Goal: Feedback & Contribution: Submit feedback/report problem

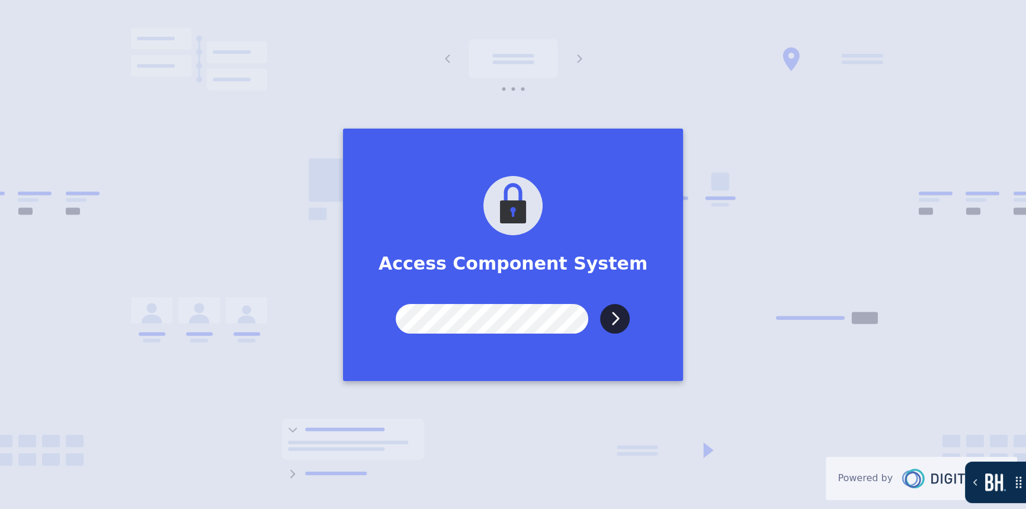
click at [600, 304] on input "Submit" at bounding box center [615, 319] width 30 height 30
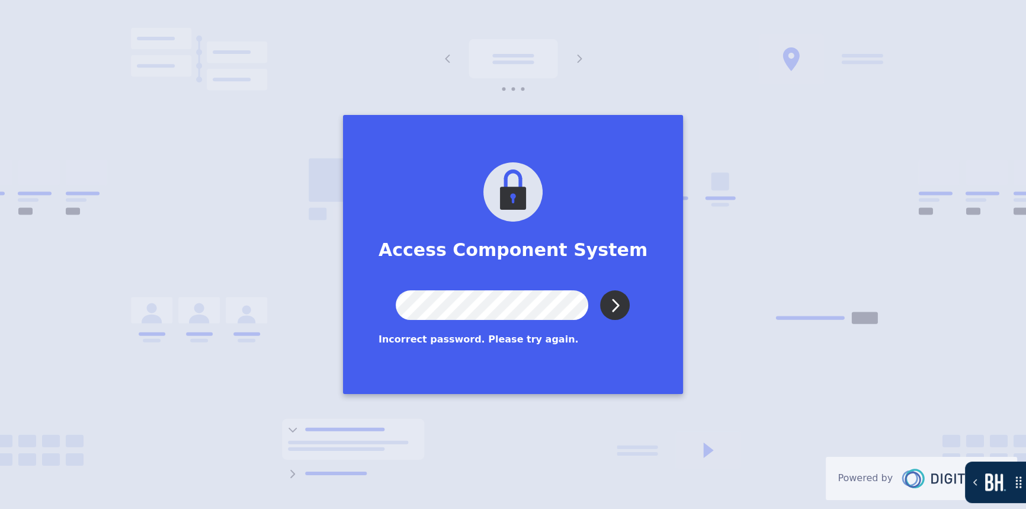
click at [610, 307] on input "Submit" at bounding box center [615, 305] width 30 height 30
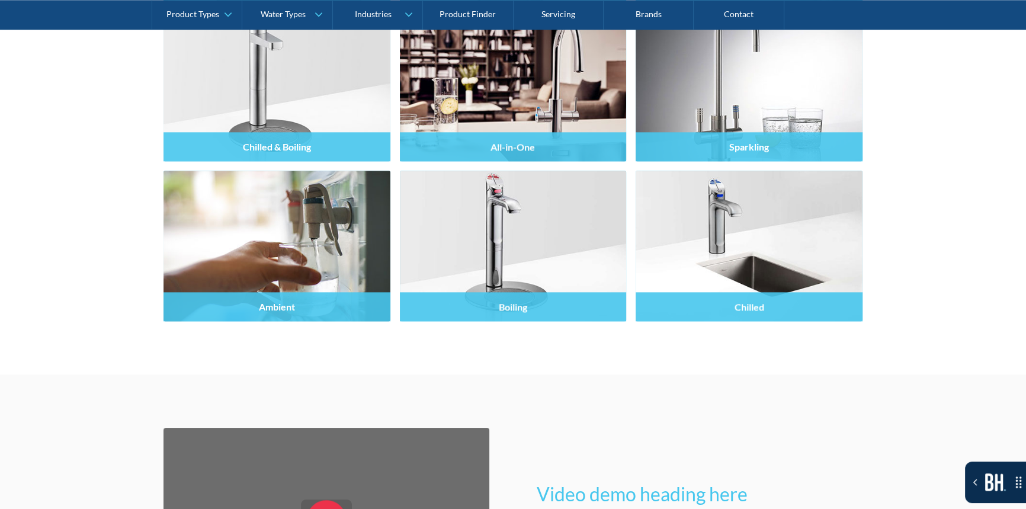
scroll to position [1670, 0]
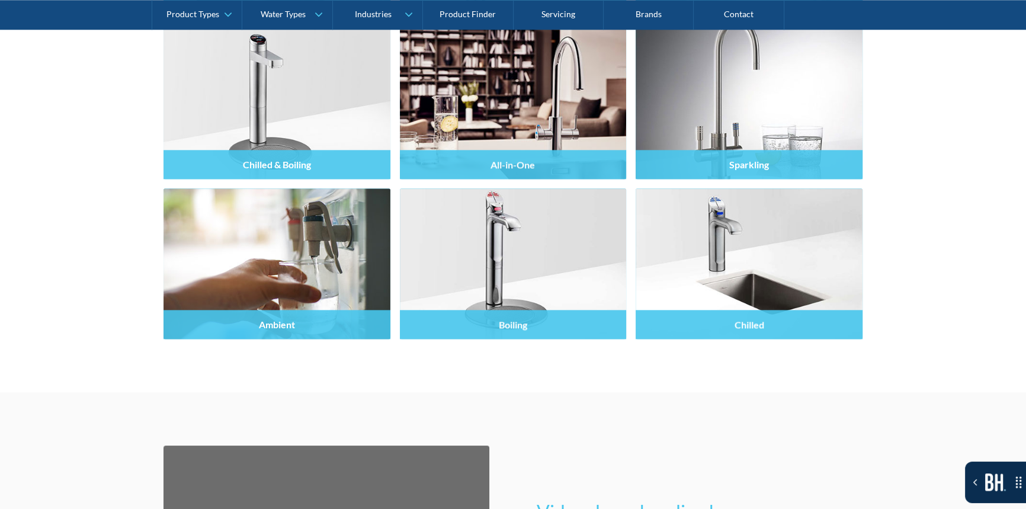
click at [968, 486] on div "Toggle the Bugherd Sidebar" at bounding box center [995, 482] width 61 height 18
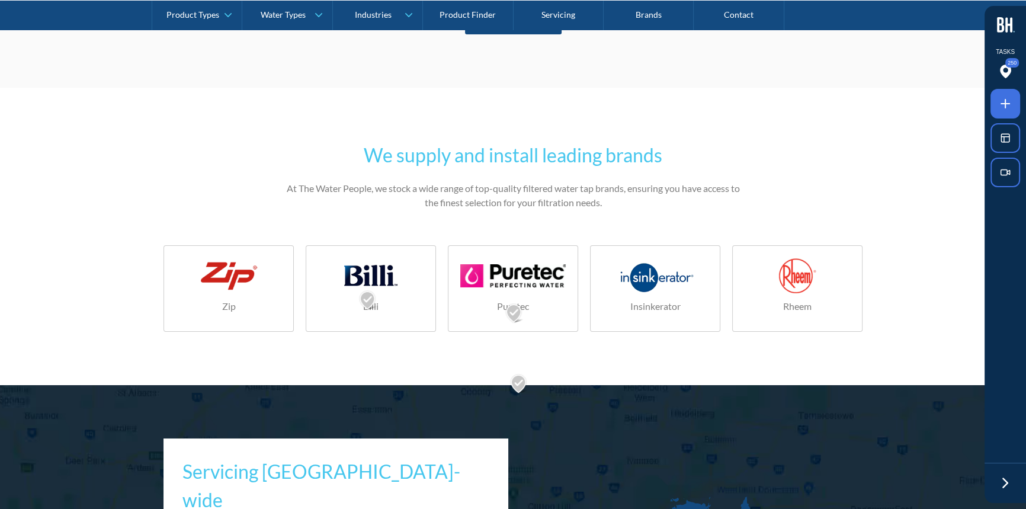
scroll to position [5440, 0]
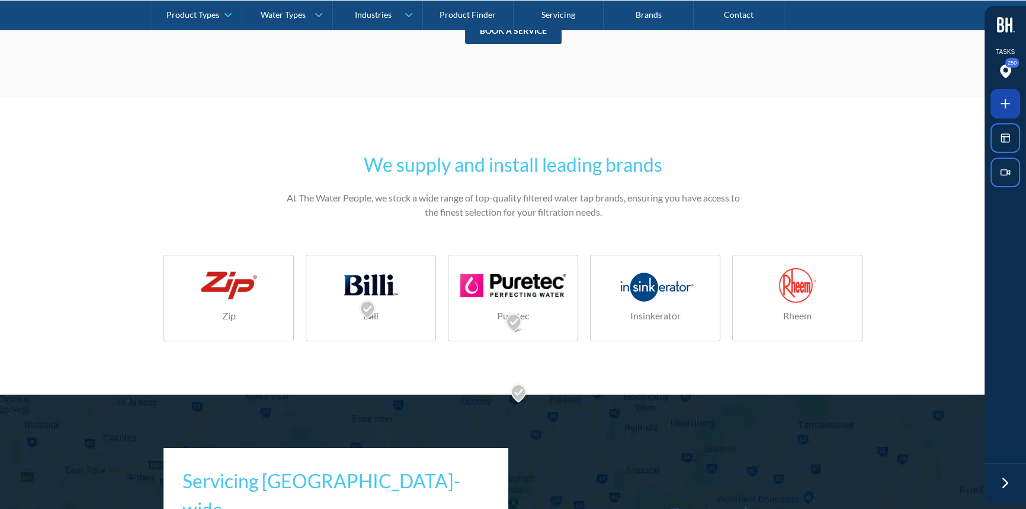
click at [1000, 97] on icon at bounding box center [1005, 104] width 14 height 14
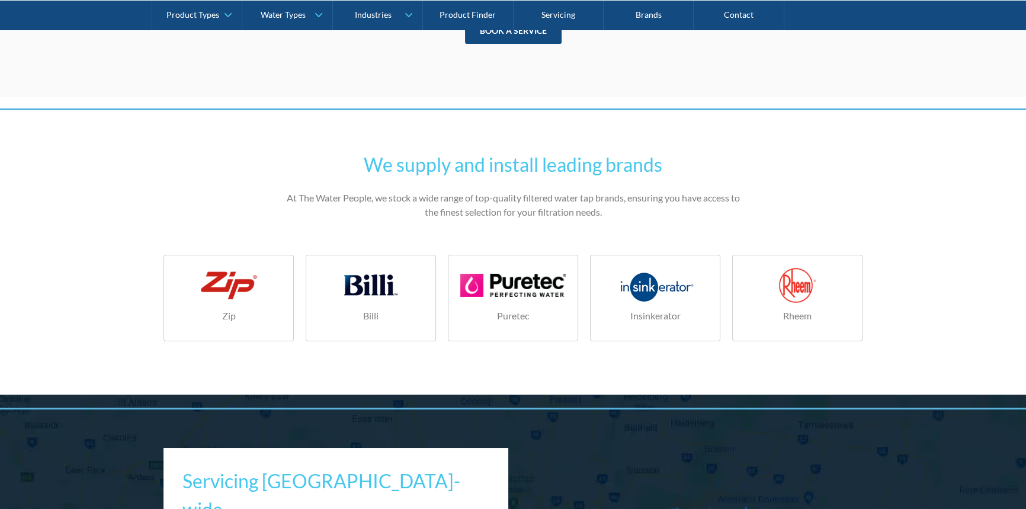
click at [508, 395] on div at bounding box center [513, 254] width 1026 height 509
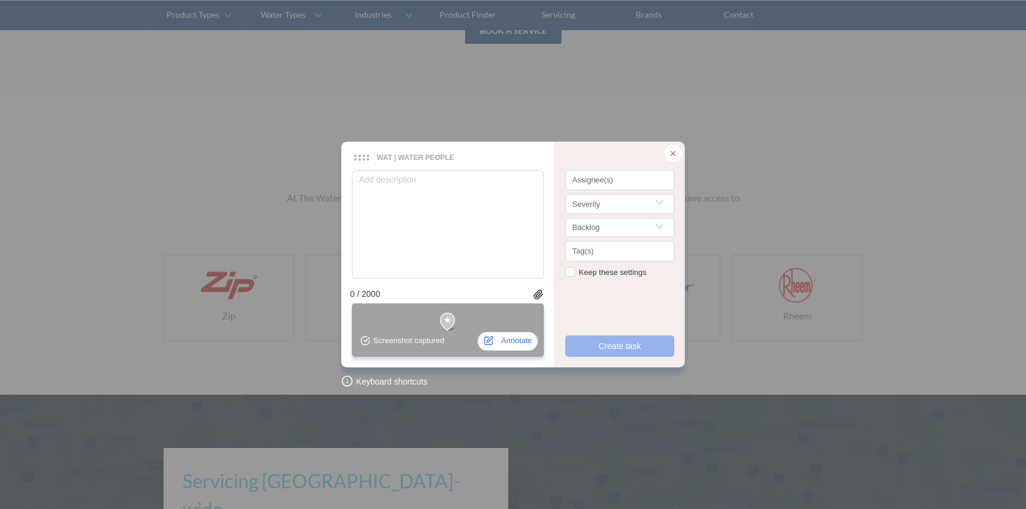
type textarea "B"
type textarea "Be"
type textarea "Bel"
type textarea "Belo"
type textarea "Below"
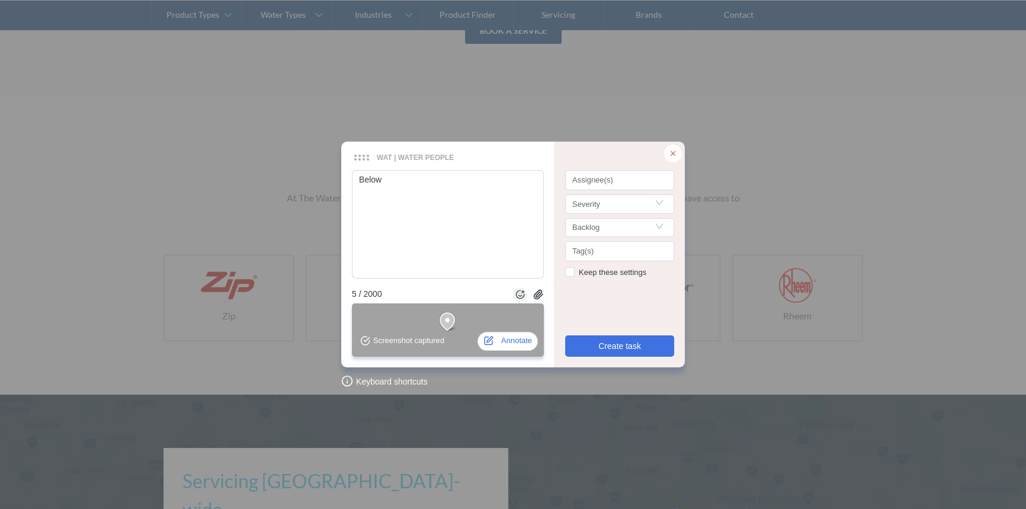
type textarea "Below"
type textarea "Below t"
type textarea "Below th"
type textarea "Below thi"
type textarea "Below this"
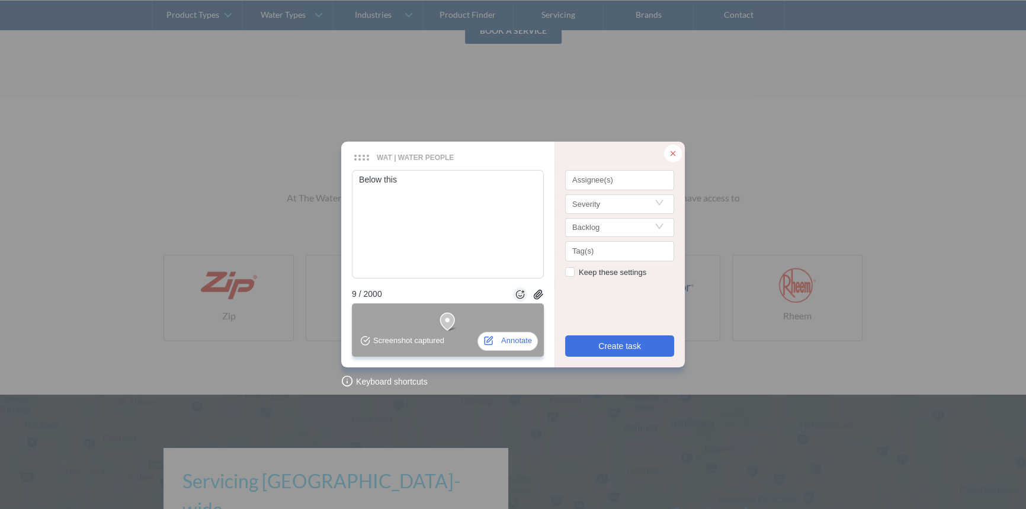
type textarea "Below this"
type textarea "Below this p"
type textarea "Below this pe"
type textarea "Below this pel"
type textarea "Below this pela"
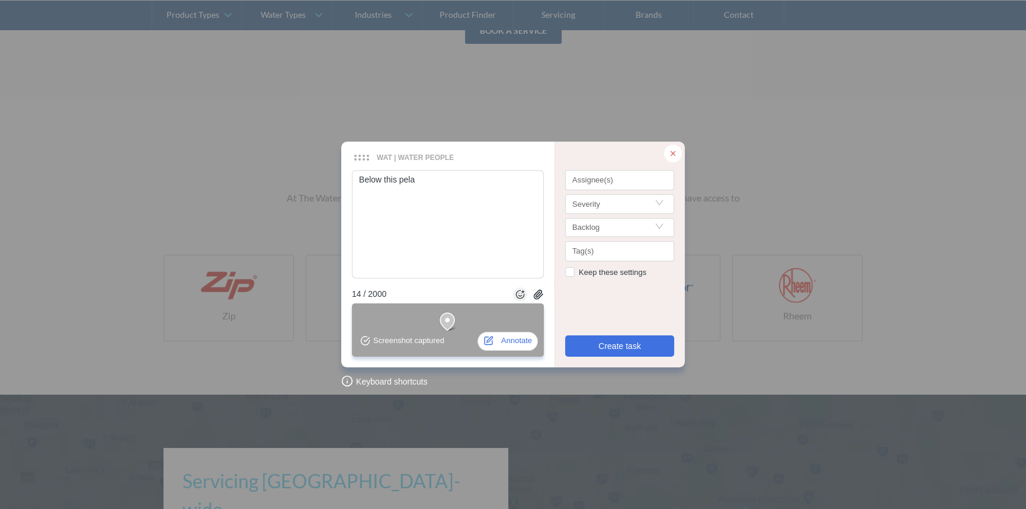
type textarea "Below this pelas"
type textarea "Below this pelase"
type textarea "Below this pelase a"
type textarea "Below this pelase ad"
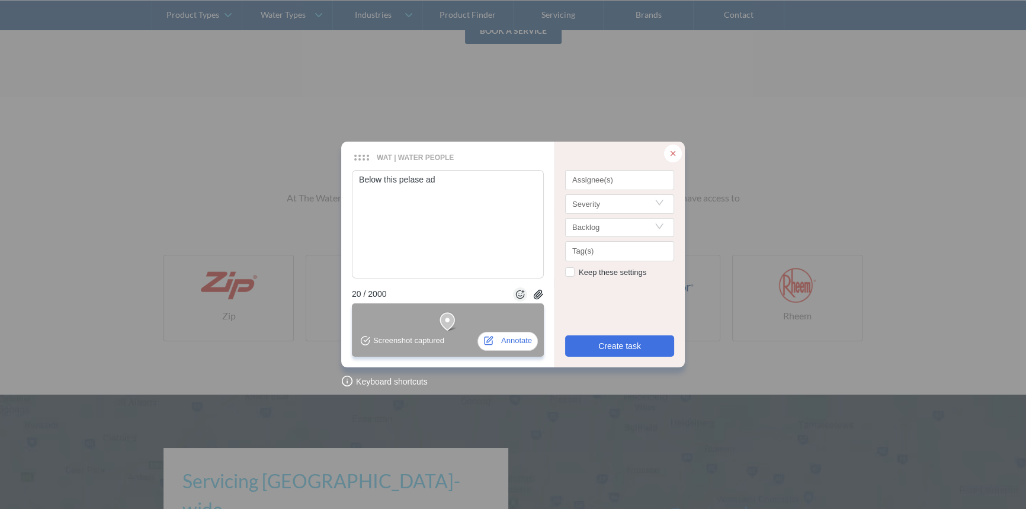
type textarea "Below this pelase add"
type textarea "Below this pelase add a"
type textarea "Below this pelase add a d"
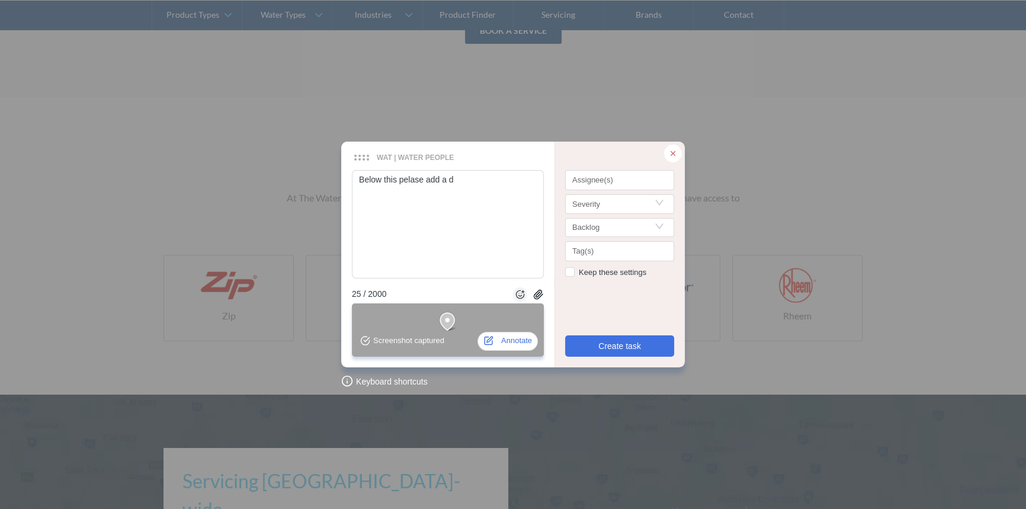
type textarea "Below this pelase add a do"
type textarea "Below this pelase add a dow"
type textarea "Below this pelase add a down"
type textarea "Below this pelase add a downl"
type textarea "Below this pelase add a downla"
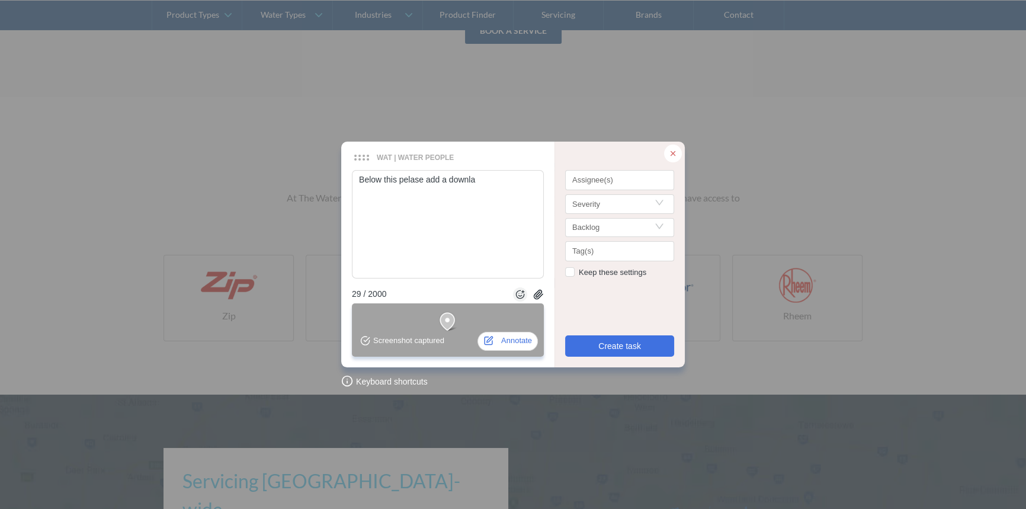
type textarea "Below this pelase add a downlao"
type textarea "Below this pelase add a downlaod"
type textarea "Below this pelase add a downlao"
type textarea "Below this pelase add a downla"
type textarea "Below this pelase add a downl"
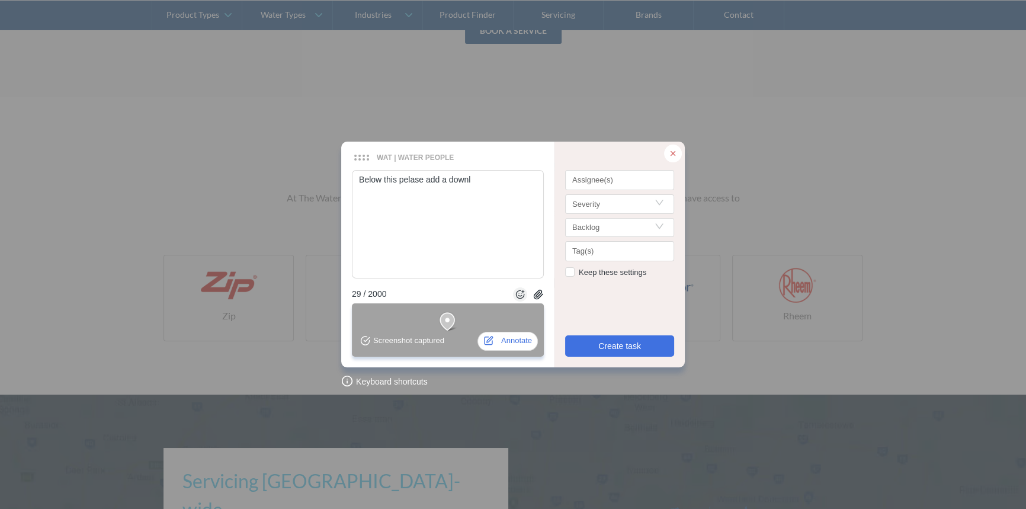
type textarea "Below this pelase add a down"
type textarea "Below this pelase add a downl"
type textarea "Below this pelase add a downla"
type textarea "Below this pelase add a downlao"
type textarea "Below this pelase add a downlaod"
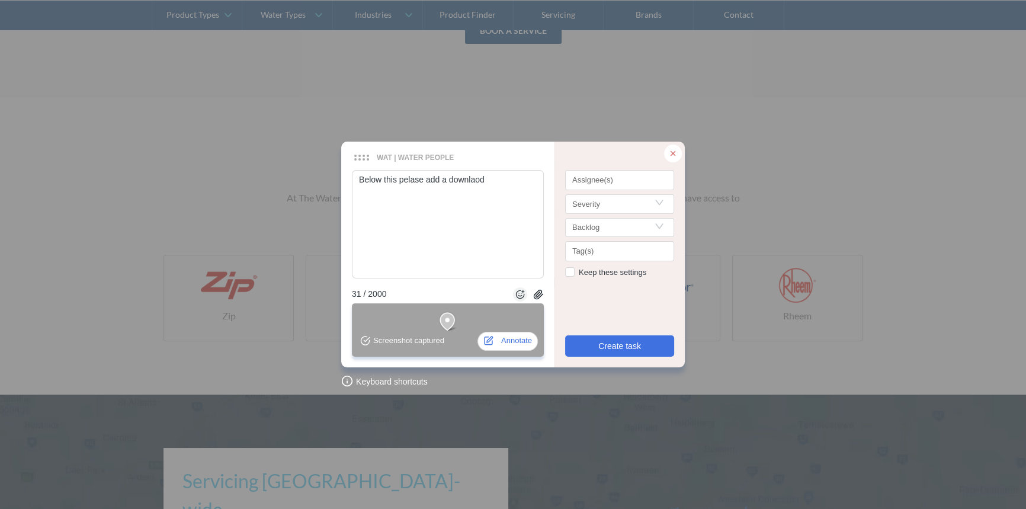
type textarea "Below this pelase add a downlaod"
type textarea "Below this pelase add a downlaod B"
type textarea "Below this pelase add a downlaod Br"
type textarea "Below this pelase add a downlaod Bro"
type textarea "Below this pelase add a downlaod Broc"
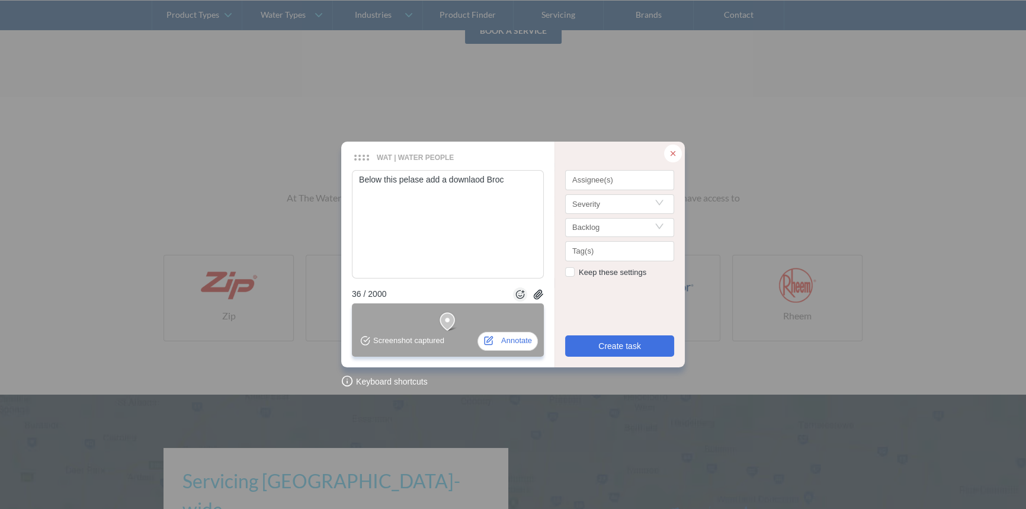
type textarea "Below this pelase add a downlaod Broch"
type textarea "Below this pelase add a [PERSON_NAME]"
type textarea "Below this pelase add a downlaod Brochure"
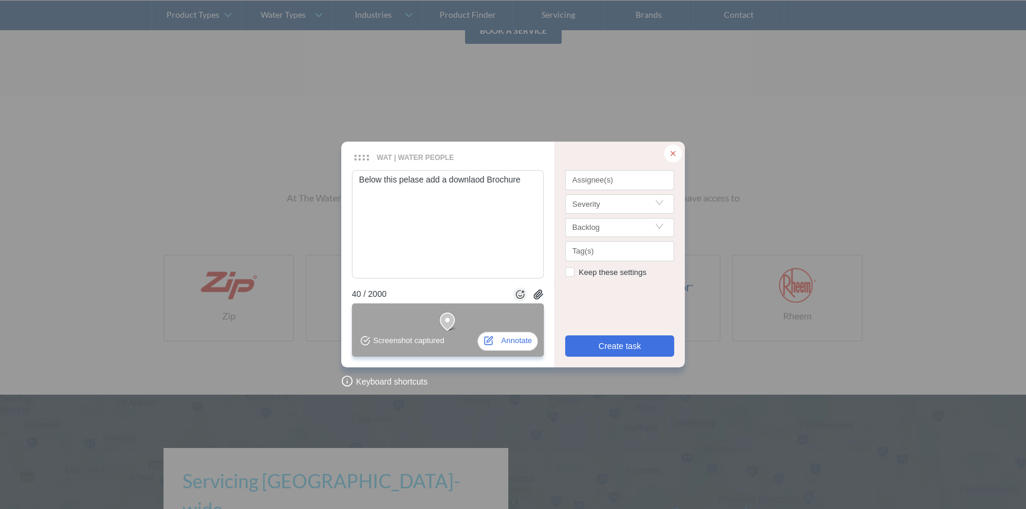
type textarea "Below this pelase add a [PERSON_NAME] s"
type textarea "Below this pelase add a downlaod Brochure se"
type textarea "Below this pelase add a downlaod Brochure sec"
type textarea "Below this pelase add a downlaod Brochure sect"
type textarea "Below this pelase add a downlaod Brochure secti"
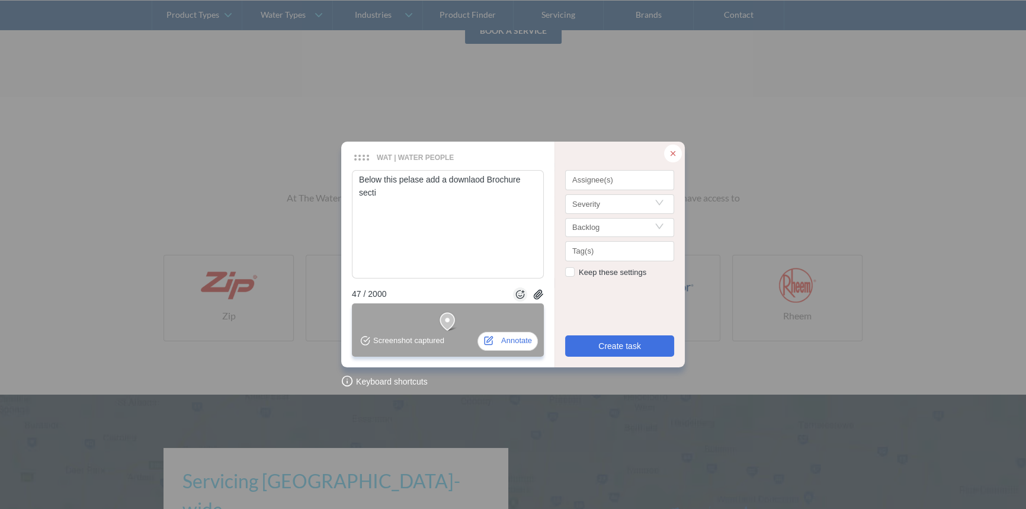
type textarea "Below this pelase add a downlaod Brochure sectio"
type textarea "Below this pelase add a downlaod Brochure section"
type textarea "Below this pelase add a downlaod Brochure section w"
type textarea "Below this pelase add a downlaod Brochure section we"
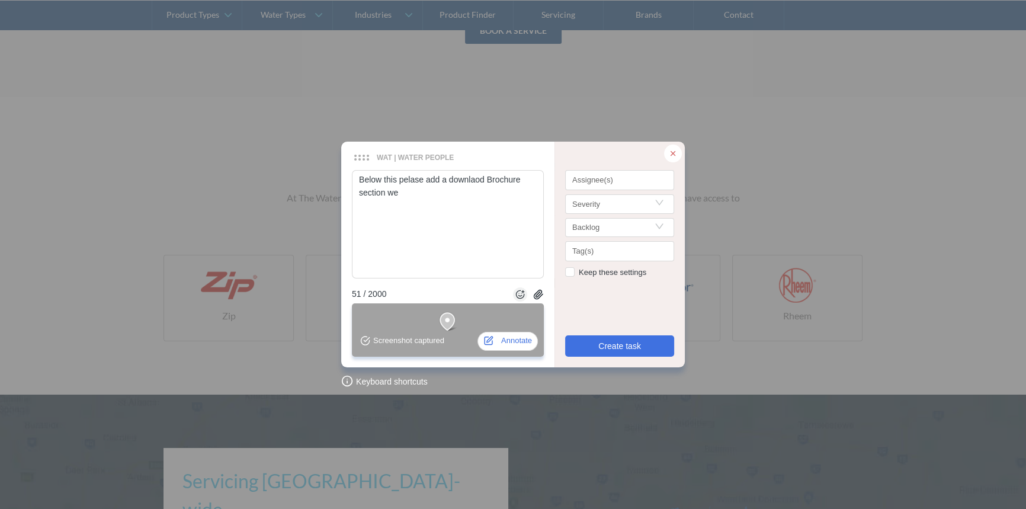
type textarea "Below this pelase add a downlaod Brochure section we"
type textarea "Below this pelase add a downlaod Brochure section we w"
type textarea "Below this pelase add a downlaod Brochure section we wi"
type textarea "Below this pelase add a downlaod Brochure section we wil"
type textarea "Below this pelase add a downlaod Brochure section we will"
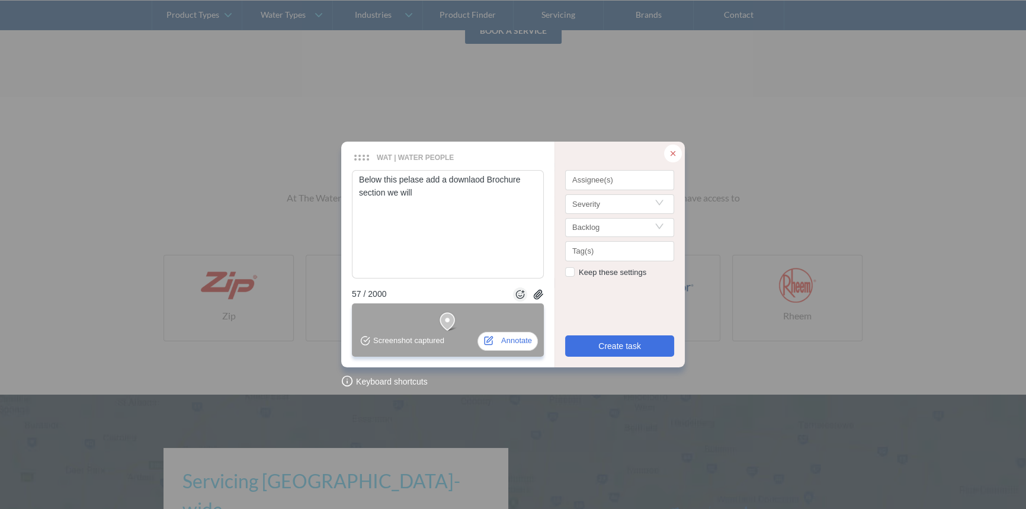
type textarea "Below this pelase add a downlaod Brochure section we will"
type textarea "Below this pelase add a downlaod Brochure section we will h"
type textarea "Below this pelase add a downlaod Brochure section we will ha"
type textarea "Below this pelase add a downlaod Brochure section we will hav"
type textarea "Below this pelase add a downlaod Brochure section we will have"
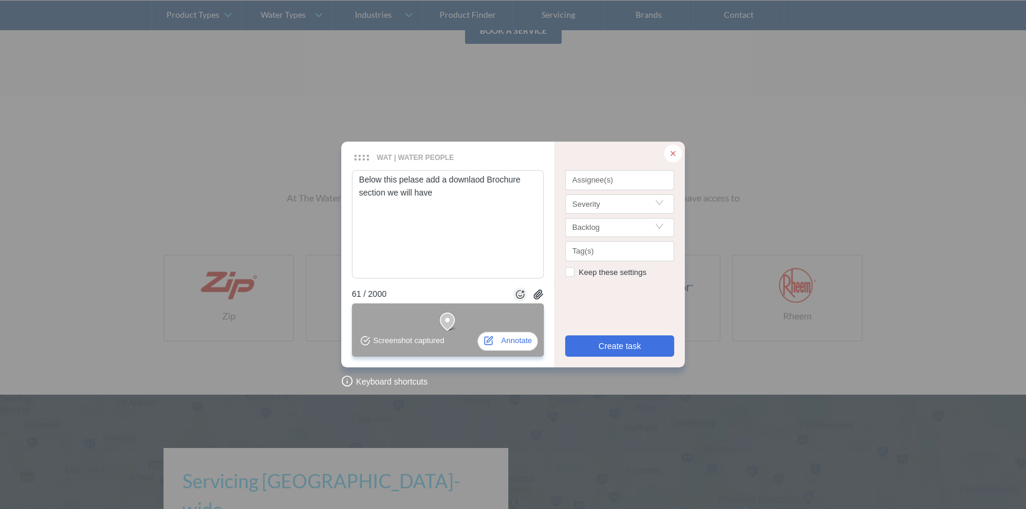
type textarea "Below this pelase add a downlaod Brochure section we will have"
type textarea "Below this pelase add a downlaod Brochure section we will have 5"
type textarea "Below this pelase add a downlaod Brochure section we will have 5 C"
type textarea "Below this pelase add a downlaod Brochure section we will have 5 Cb"
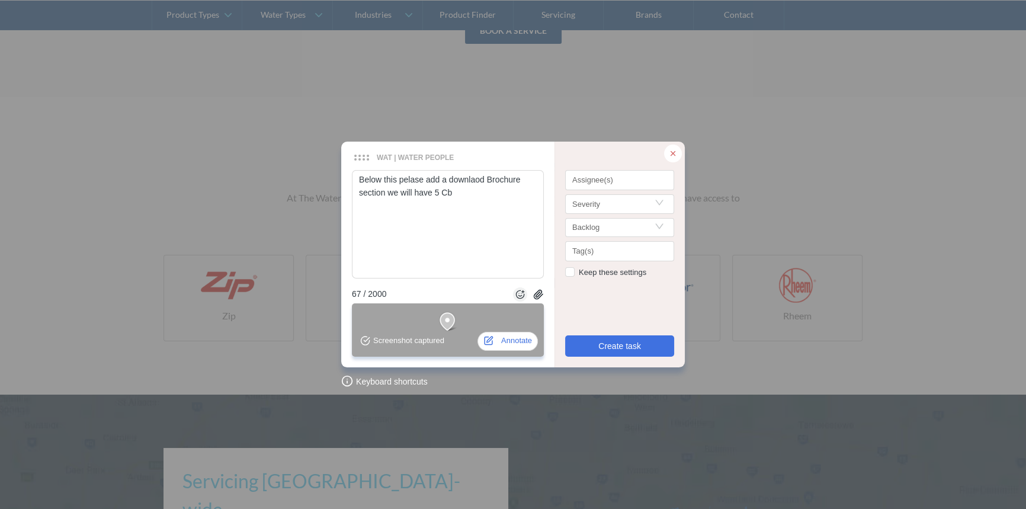
type textarea "Below this pelase add a downlaod Brochure section we will have 5 C"
type textarea "Below this pelase add a downlaod Brochure section we will have 5"
type textarea "Below this pelase add a downlaod Brochure section we will have 5 b"
type textarea "Below this pelase add a downlaod Brochure section we will have 5 br"
type textarea "Below this pelase add a downlaod Brochure section we will have 5 b"
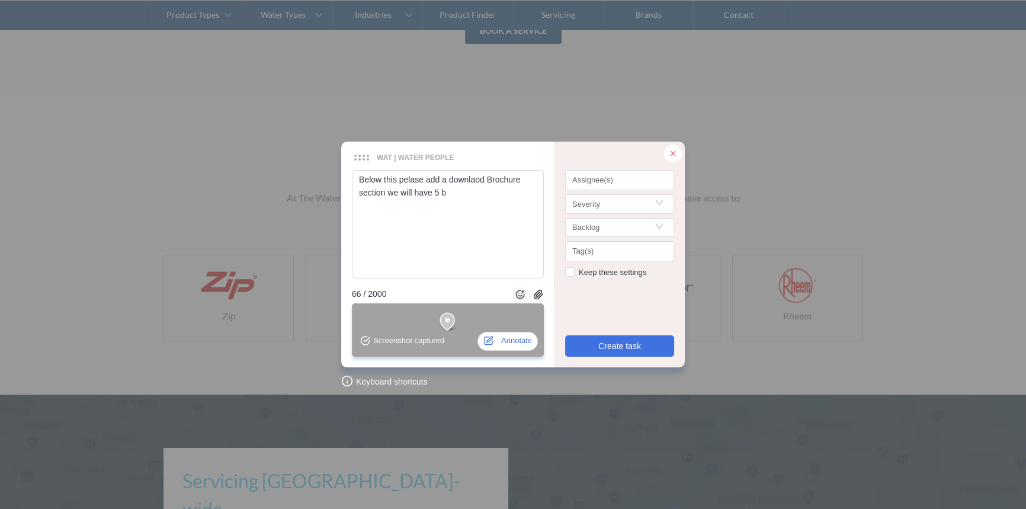
type textarea "Below this pelase add a downlaod Brochure section we will have 5"
type textarea "Below this pelase add a downlaod Brochure section we will have 5 b"
type textarea "Below this pelase add a downlaod Brochure section we will have 5 br"
type textarea "Below this pelase add a downlaod Brochure section we will have 5 brc"
type textarea "Below this pelase add a downlaod Brochure section we will have 5 brch"
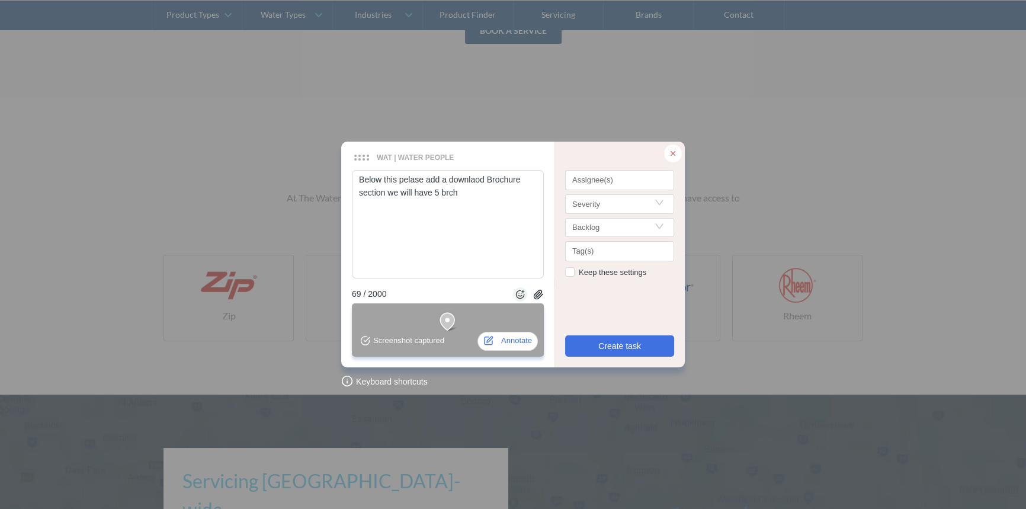
type textarea "Below this pelase add a downlaod Brochure section we will have 5 brchu"
type textarea "Below this pelase add a downlaod Brochure section we will have 5 brchur"
type textarea "Below this pelase add a downlaod Brochure section we will have 5 brchure"
type textarea "Below this pelase add a downlaod Brochure section we will have 5 brchures"
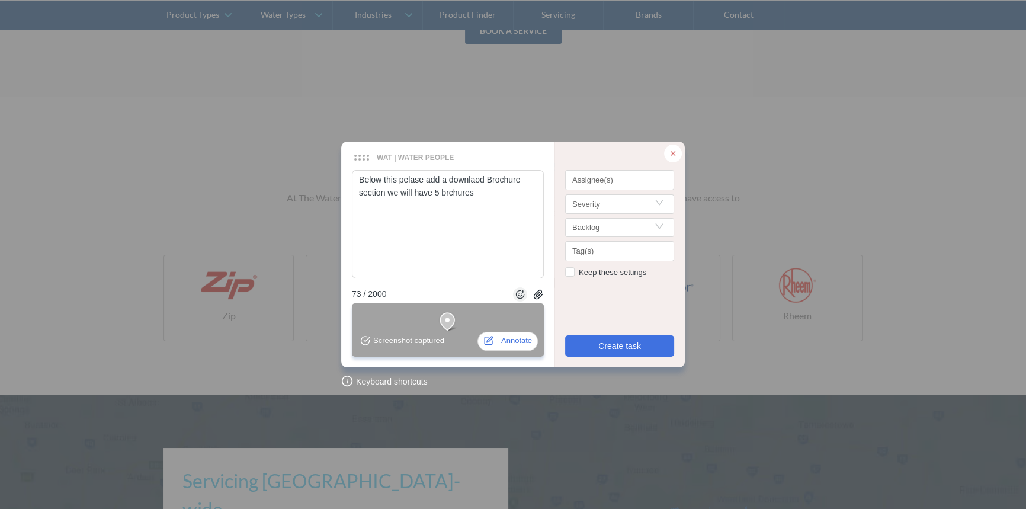
type textarea "Below this pelase add a downlaod Brochure section we will have 5 brchures t"
type textarea "Below this pelase add a downlaod Brochure section we will have 5 brchures to"
type textarea "Below this pelase add a downlaod Brochure section we will have 5 brchures to s"
type textarea "Below this pelase add a downlaod Brochure section we will have 5 brchures to st"
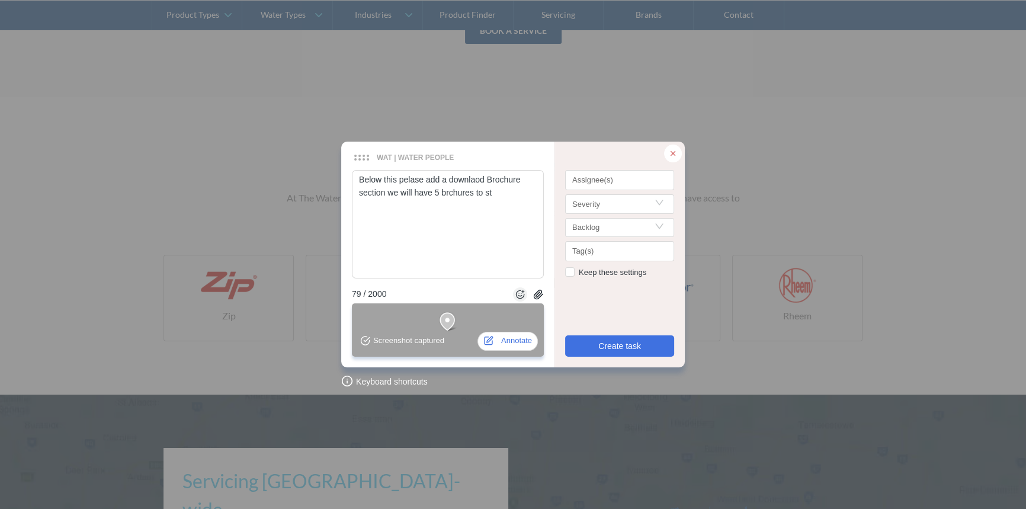
type textarea "Below this pelase add a downlaod Brochure section we will have 5 brchures to sta"
type textarea "Below this pelase add a downlaod Brochure section we will have 5 brchures to st…"
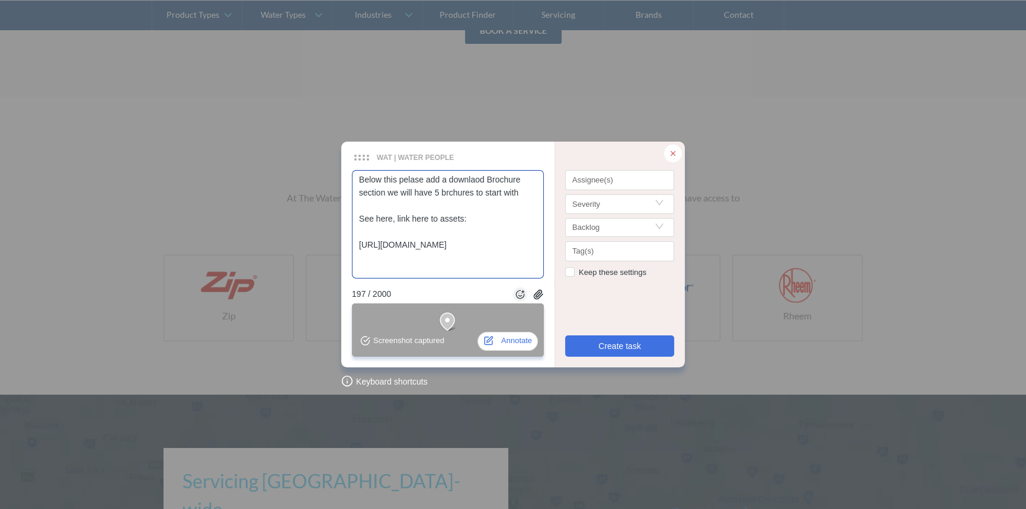
click at [384, 229] on textarea "Below this pelase add a downlaod Brochure section we will have 5 brchures to st…" at bounding box center [448, 224] width 192 height 108
click at [448, 192] on textarea "Below this pelase add a downlaod Brochure section we will have 5 brchures to st…" at bounding box center [448, 224] width 192 height 108
click at [390, 216] on textarea "Below this pelase add a downlaod Brochure section we will have 5 brochures to s…" at bounding box center [448, 224] width 192 height 108
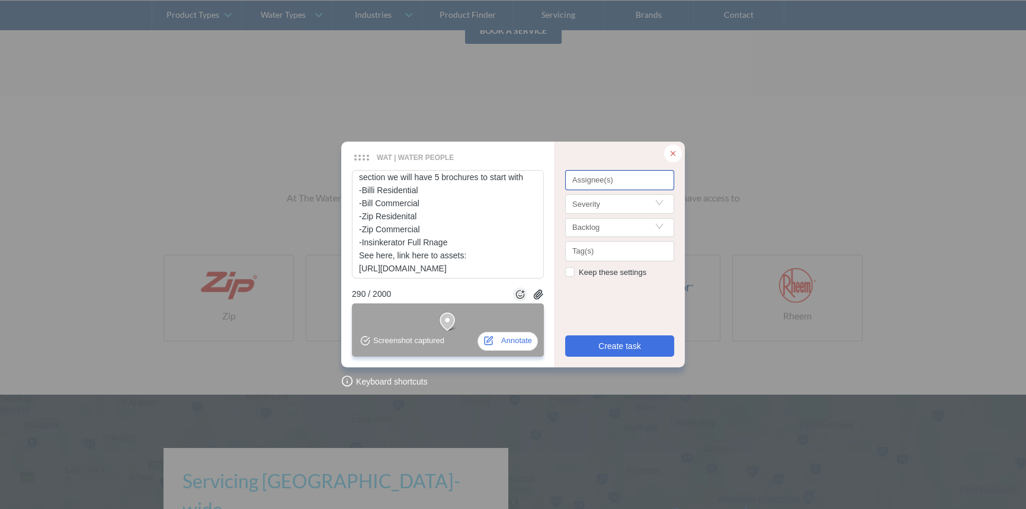
click at [609, 175] on div "Assignee(s)" at bounding box center [619, 180] width 109 height 20
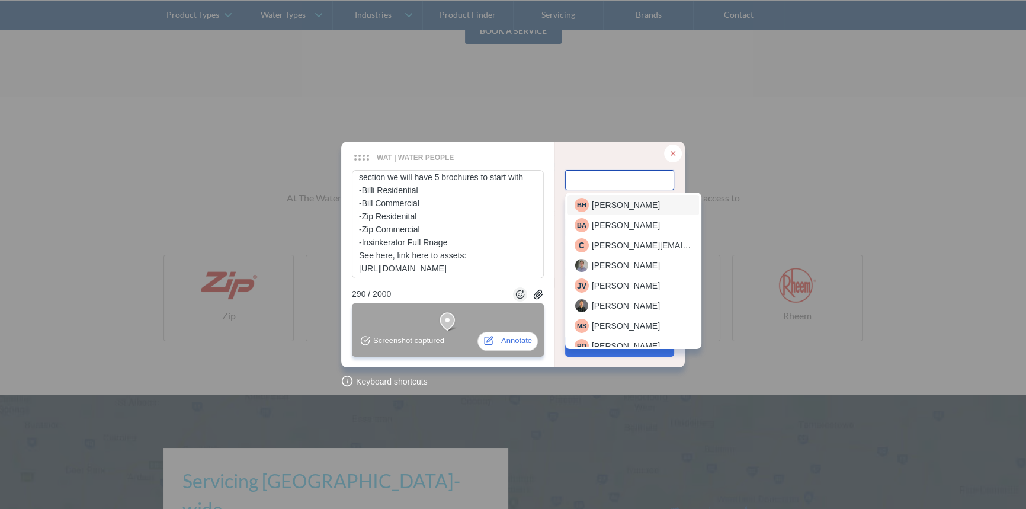
click at [603, 198] on span "[PERSON_NAME]" at bounding box center [626, 204] width 68 height 13
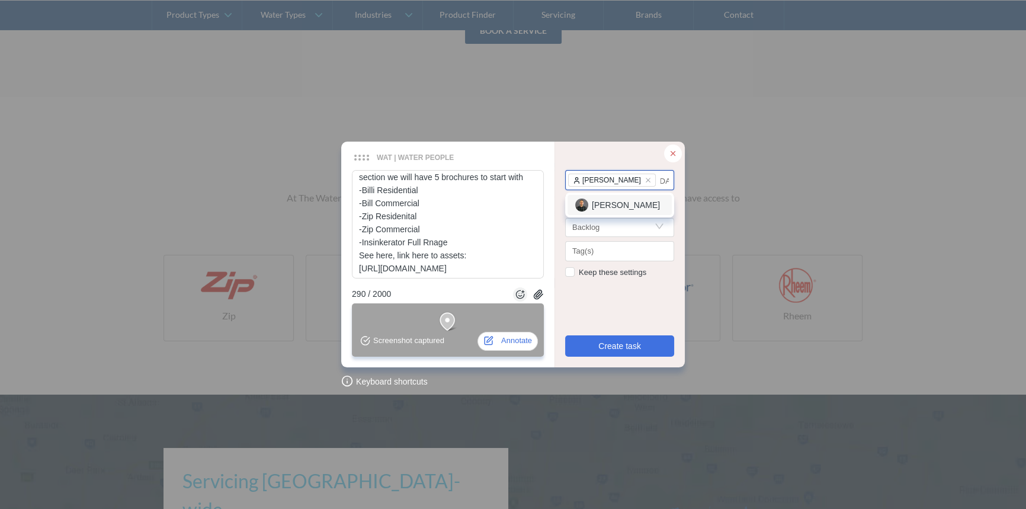
scroll to position [0, 1]
click at [627, 201] on span "[PERSON_NAME]" at bounding box center [626, 204] width 68 height 13
click at [611, 219] on input "Search" at bounding box center [619, 216] width 95 height 18
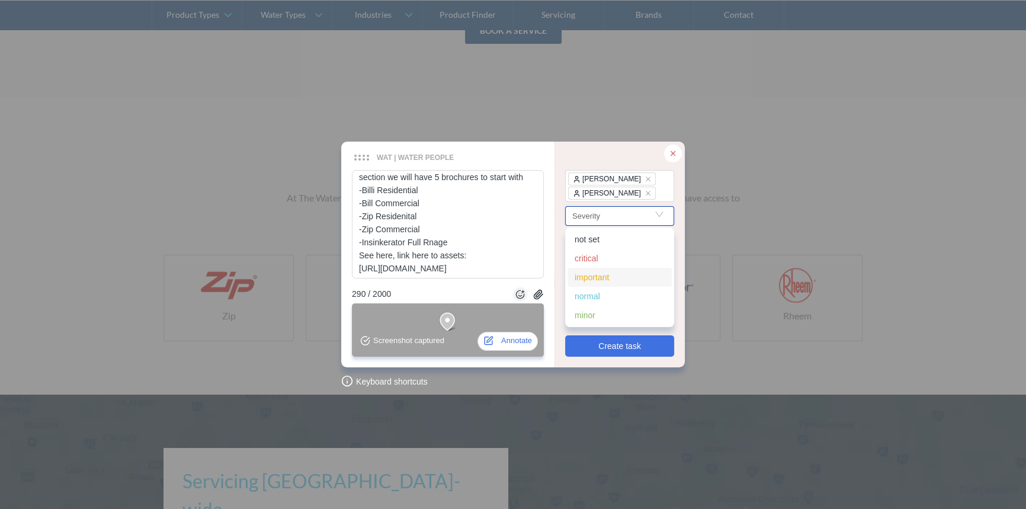
click at [589, 275] on div "important" at bounding box center [620, 277] width 90 height 13
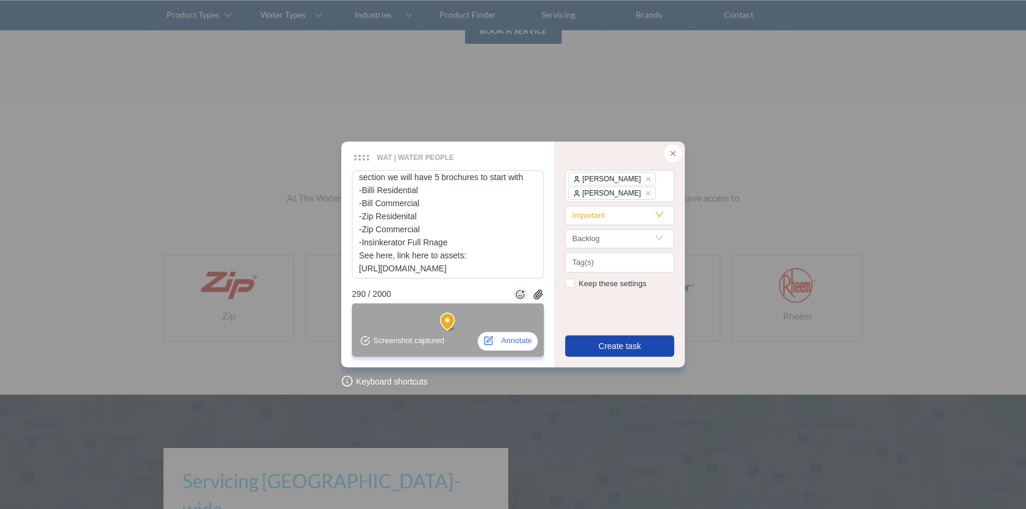
click at [606, 341] on span "Create task" at bounding box center [619, 345] width 43 height 13
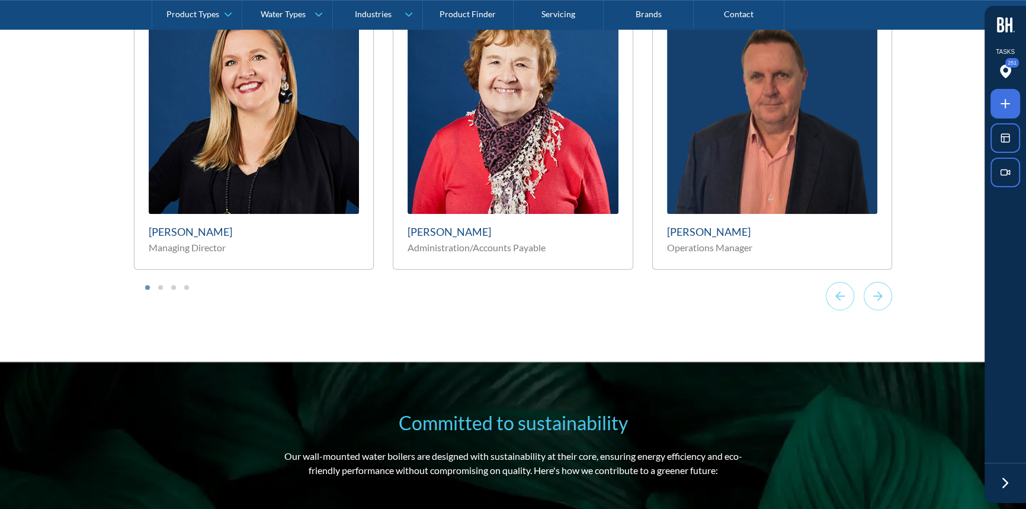
scroll to position [6786, 0]
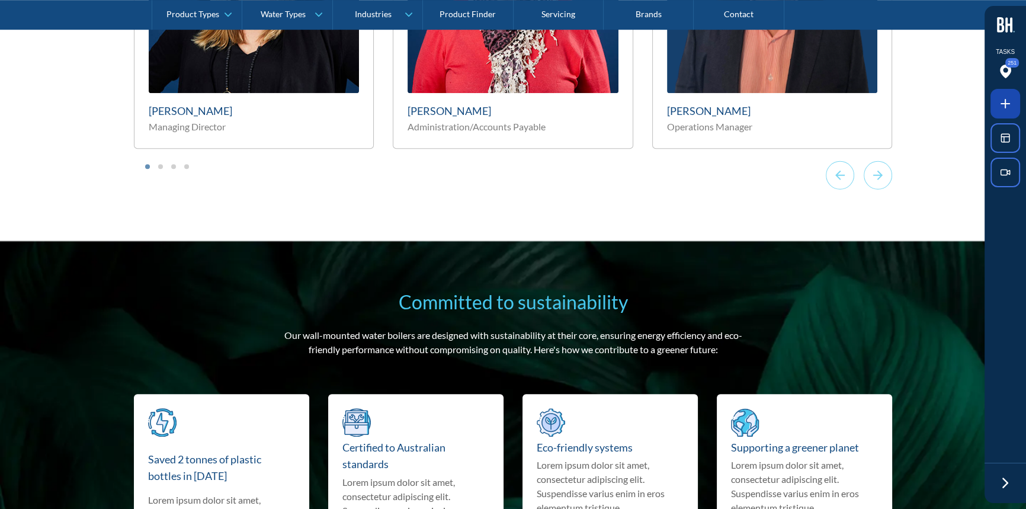
click at [1003, 98] on icon at bounding box center [1005, 104] width 14 height 14
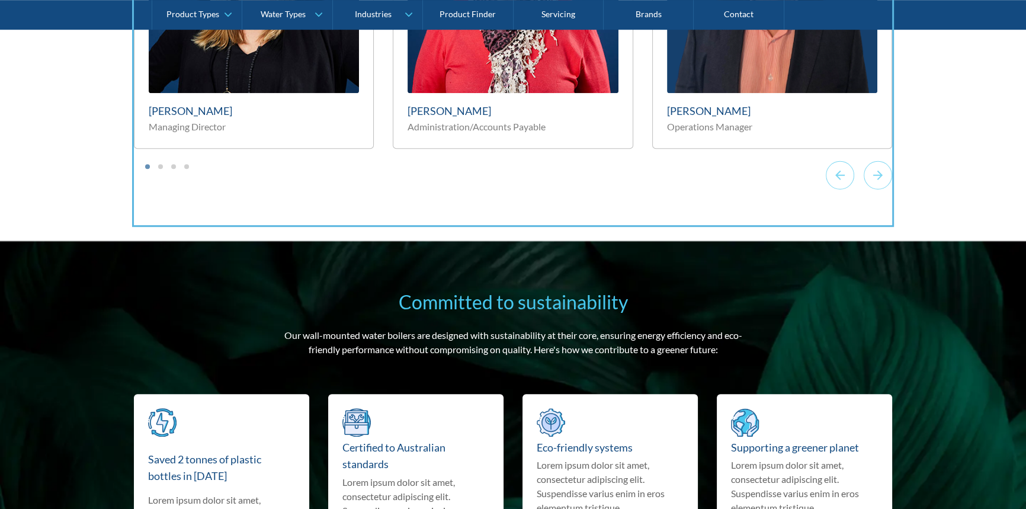
click at [485, 210] on div at bounding box center [513, 254] width 1026 height 509
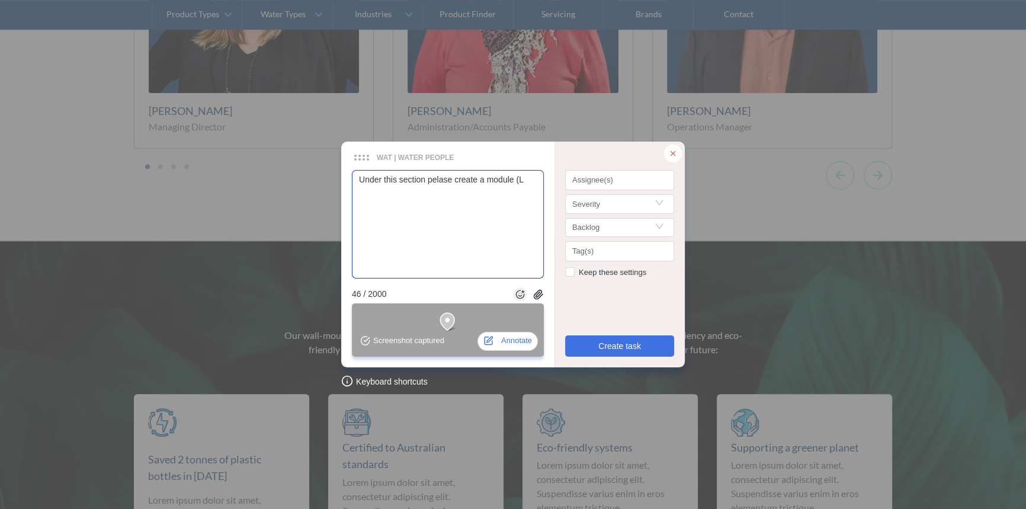
paste textarea "[URL][DOMAIN_NAME]"
click at [522, 181] on textarea "Under this section pelase create a module (L [URL][DOMAIN_NAME]" at bounding box center [448, 224] width 192 height 108
click at [523, 181] on textarea "Under this section pelase create a module (L [URL][DOMAIN_NAME]" at bounding box center [448, 224] width 192 height 108
drag, startPoint x: 527, startPoint y: 179, endPoint x: 519, endPoint y: 178, distance: 7.9
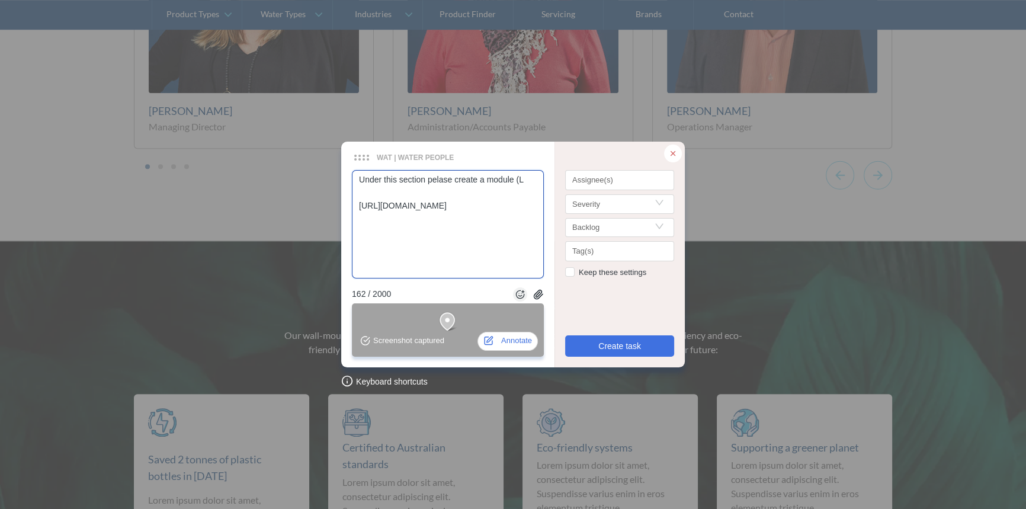
click at [519, 178] on textarea "Under this section pelase create a module (L [URL][DOMAIN_NAME]" at bounding box center [448, 224] width 192 height 108
paste textarea "licenses"
click at [435, 237] on textarea "Under this section pelase create a module (licenses and accreditations) You hav…" at bounding box center [448, 224] width 192 height 108
click at [417, 239] on textarea "Under this section pelase create a module (licenses and accreditations) You hav…" at bounding box center [448, 224] width 192 height 108
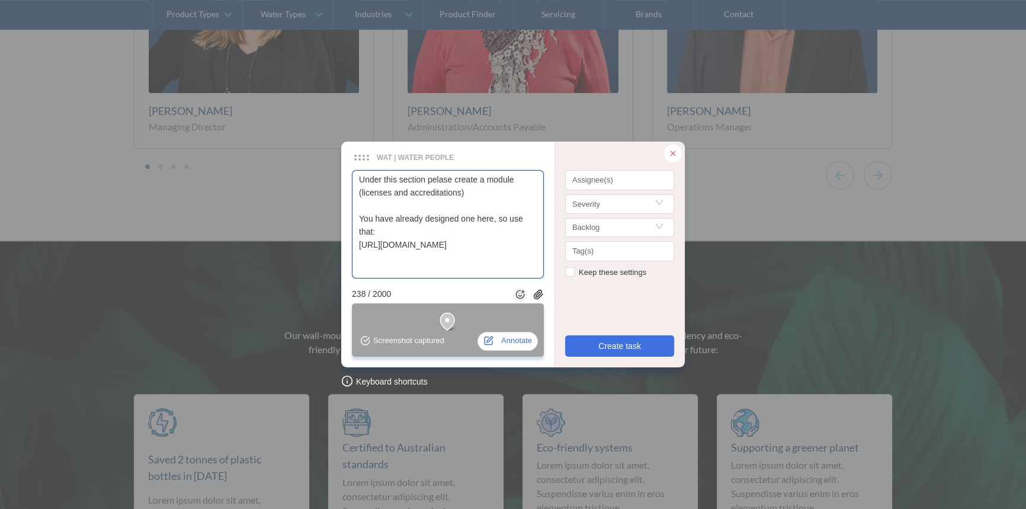
click at [505, 266] on textarea "Under this section pelase create a module (licenses and accreditations) You hav…" at bounding box center [448, 224] width 192 height 108
click at [430, 191] on textarea "Under this section pelase create a module (licenses and accreditations) You hav…" at bounding box center [448, 224] width 192 height 108
click at [479, 188] on textarea "Under this section pelase create a module (licenses and accreditations) You hav…" at bounding box center [448, 224] width 192 height 108
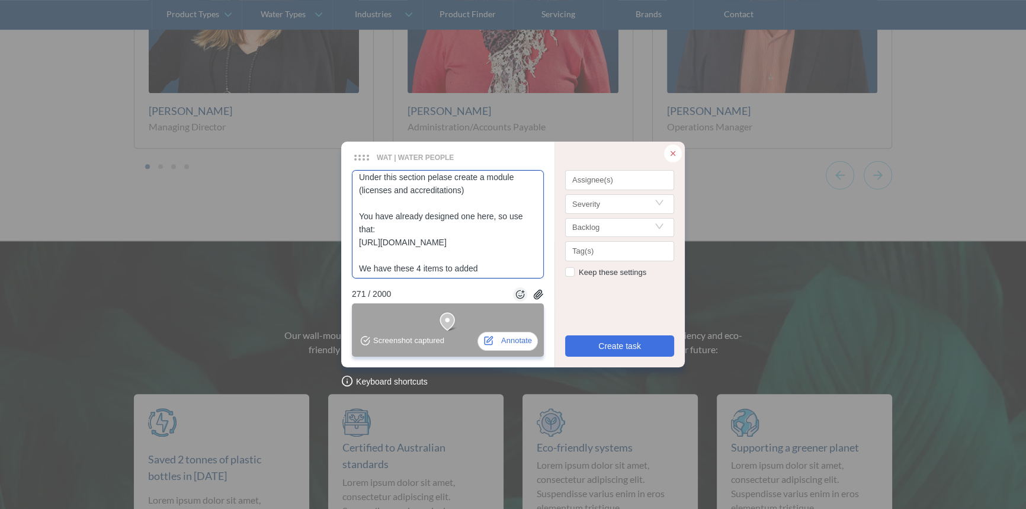
scroll to position [41, 0]
click at [458, 254] on textarea "Under this section pelase create a module (licenses and accreditations) You hav…" at bounding box center [448, 224] width 192 height 108
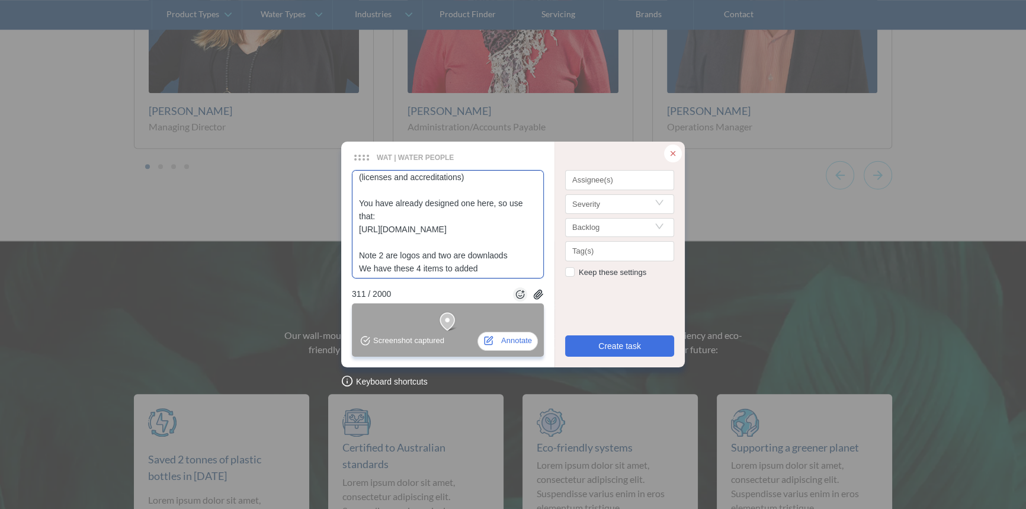
scroll to position [54, 0]
click at [492, 252] on textarea "Under this section pelase create a module (licenses and accreditations) You hav…" at bounding box center [448, 224] width 192 height 108
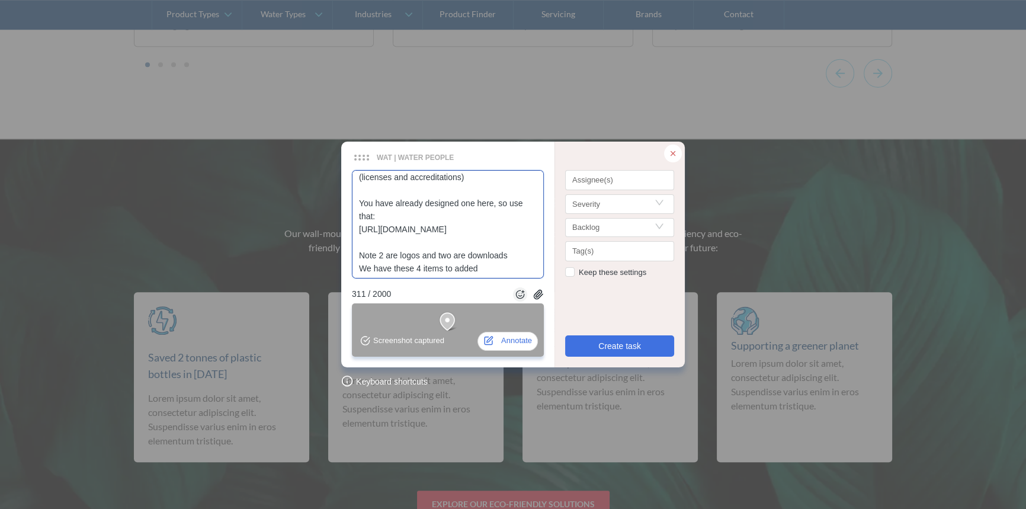
scroll to position [7001, 0]
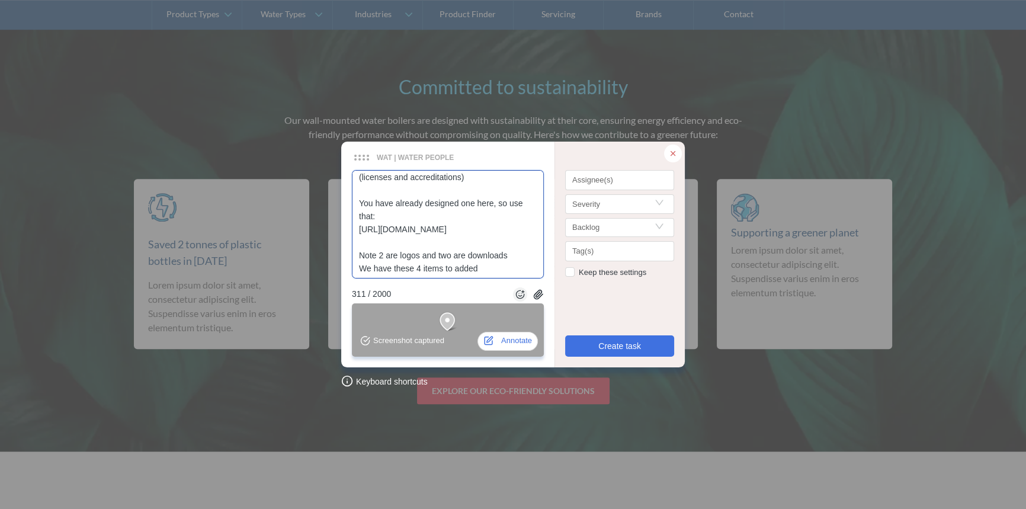
click at [451, 251] on textarea "Under this section pelase create a module (licenses and accreditations) You hav…" at bounding box center [448, 224] width 192 height 108
click at [361, 258] on textarea "Under this section pelase create a module (licenses and accreditations) You hav…" at bounding box center [448, 224] width 192 height 108
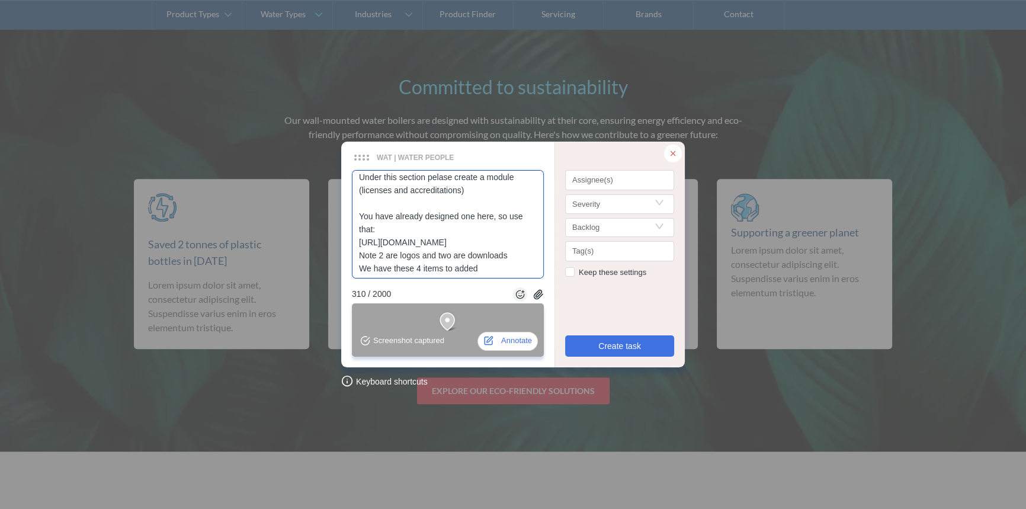
scroll to position [0, 0]
click at [448, 207] on textarea "Under this section pelase create a module (licenses and accreditations) You hav…" at bounding box center [448, 224] width 192 height 108
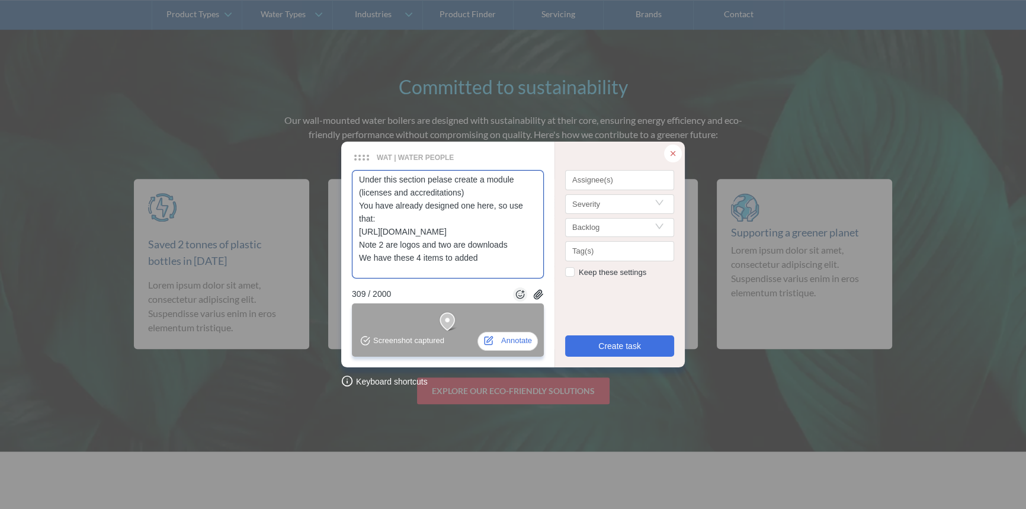
scroll to position [28, 0]
click at [499, 261] on textarea "Under this section pelase create a module (licenses and accreditations) You hav…" at bounding box center [448, 224] width 192 height 108
click at [498, 266] on textarea "Under this section pelase create a module (licenses and accreditations) You hav…" at bounding box center [448, 224] width 192 height 108
paste textarea "[URL][DOMAIN_NAME]"
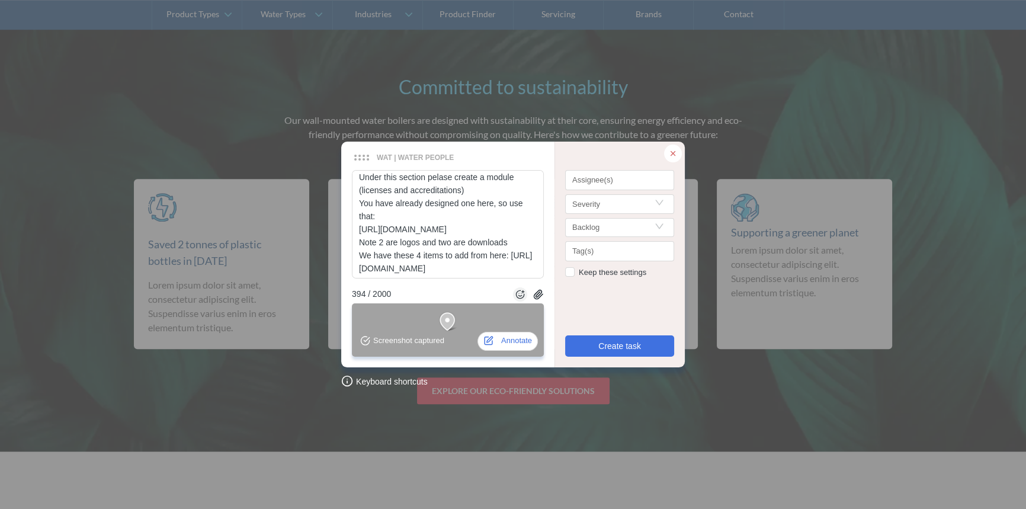
click at [628, 168] on div "Assignee(s) Severity backlog Tag(s) Keep these settings Create task" at bounding box center [619, 254] width 130 height 225
click at [622, 178] on div at bounding box center [619, 181] width 103 height 9
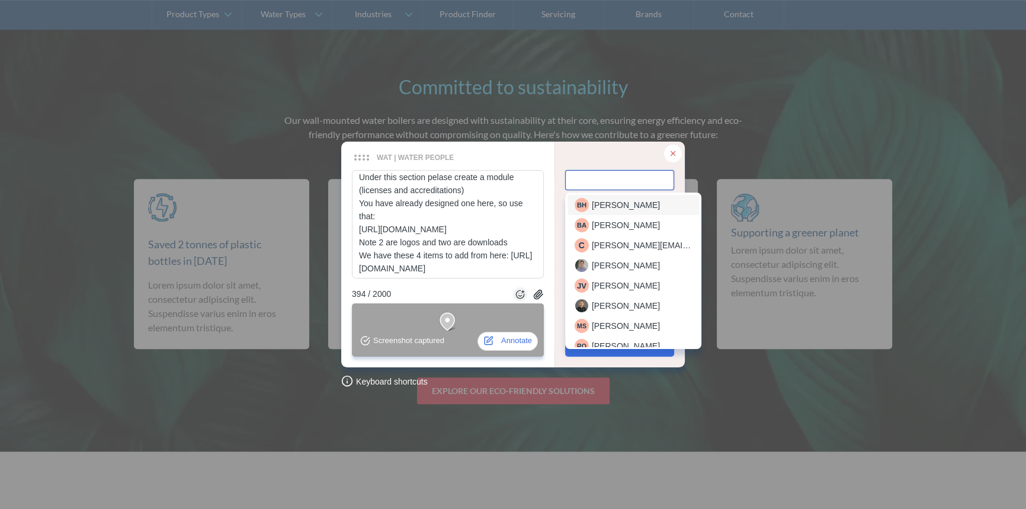
click at [609, 209] on span "[PERSON_NAME]" at bounding box center [626, 204] width 68 height 13
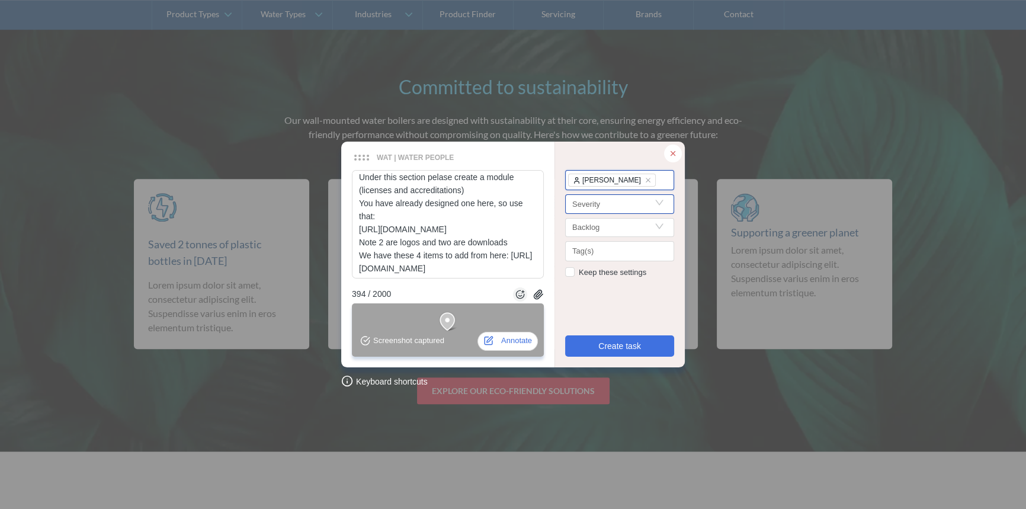
click at [608, 202] on input "Search" at bounding box center [619, 204] width 95 height 18
click at [657, 179] on div "[PERSON_NAME]" at bounding box center [619, 181] width 103 height 14
click at [616, 207] on span "[PERSON_NAME]" at bounding box center [626, 204] width 68 height 13
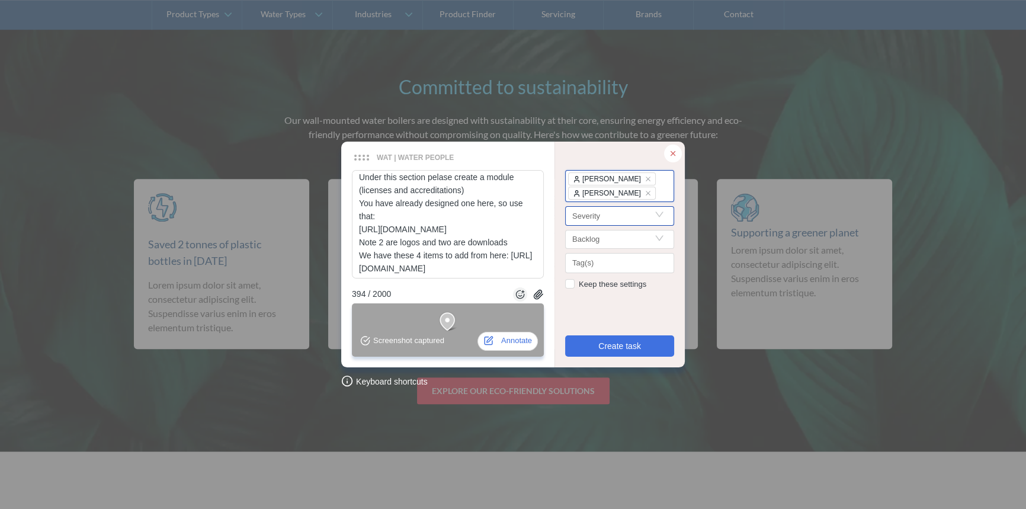
click at [609, 209] on input "Search" at bounding box center [619, 216] width 95 height 18
click at [601, 281] on div "important" at bounding box center [620, 277] width 90 height 13
click at [608, 352] on button "Create task" at bounding box center [619, 345] width 109 height 21
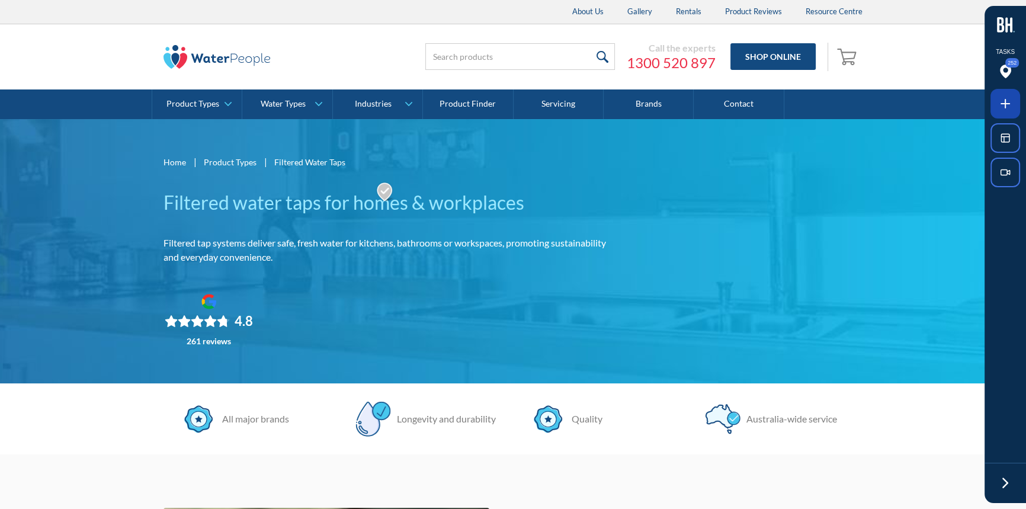
click at [996, 100] on span at bounding box center [1005, 104] width 30 height 30
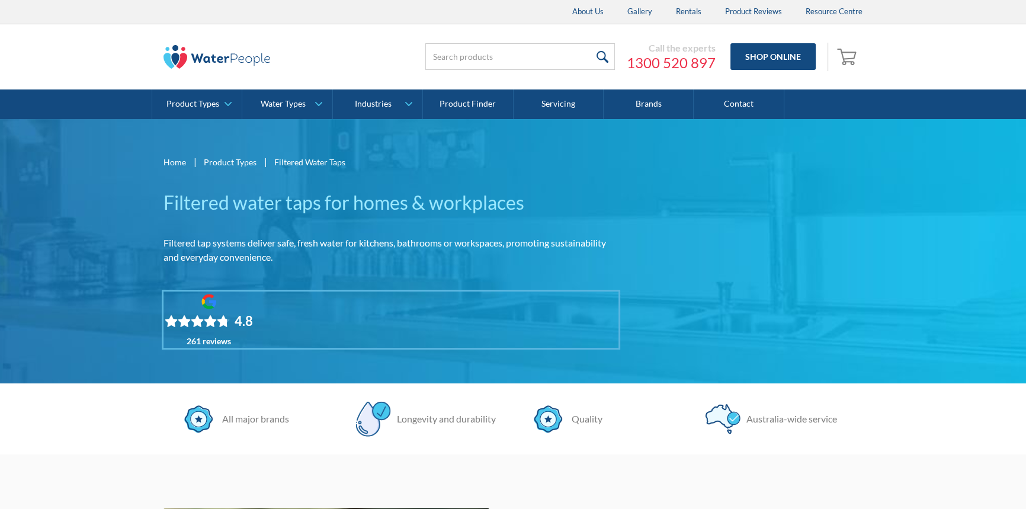
drag, startPoint x: 331, startPoint y: 302, endPoint x: 306, endPoint y: 326, distance: 34.8
click at [303, 329] on div at bounding box center [513, 254] width 1026 height 509
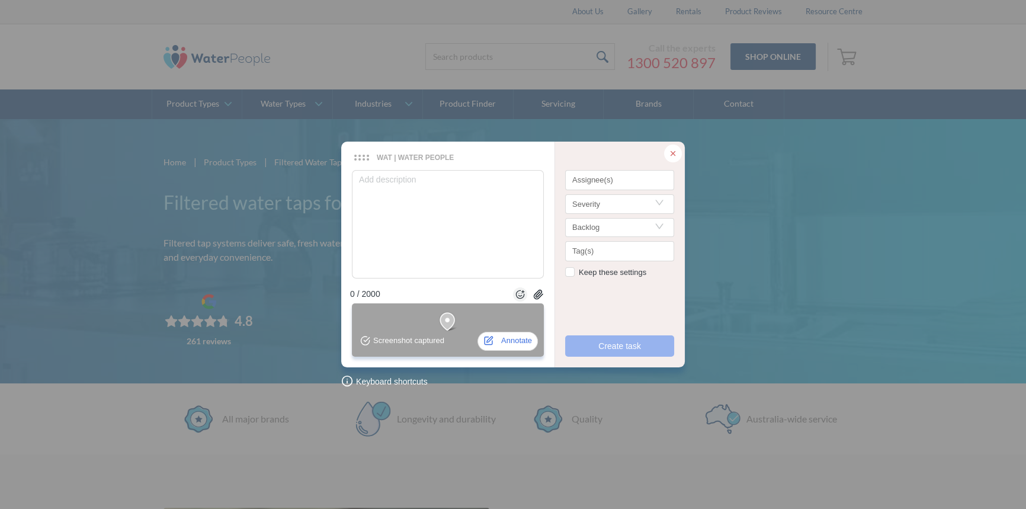
click at [679, 153] on div at bounding box center [673, 154] width 18 height 18
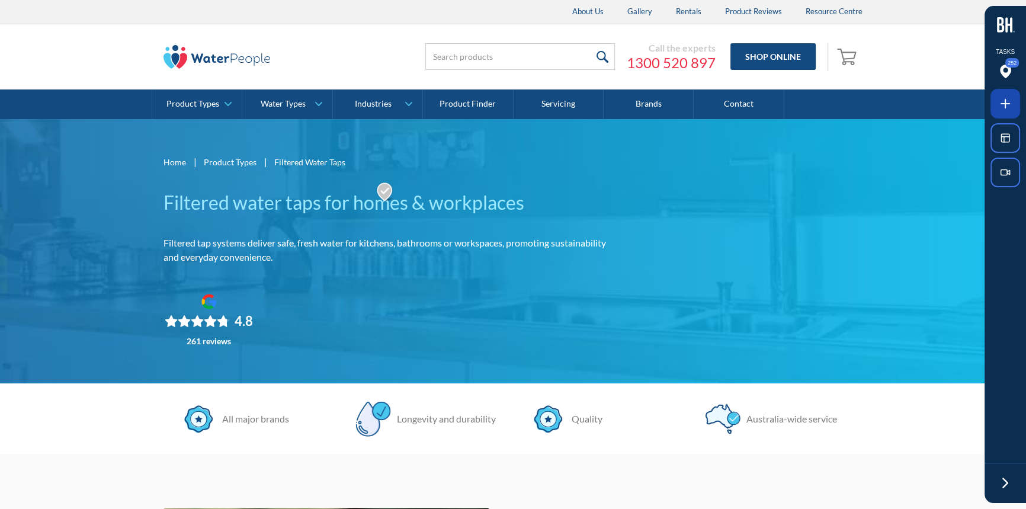
click at [1000, 91] on span at bounding box center [1005, 104] width 30 height 30
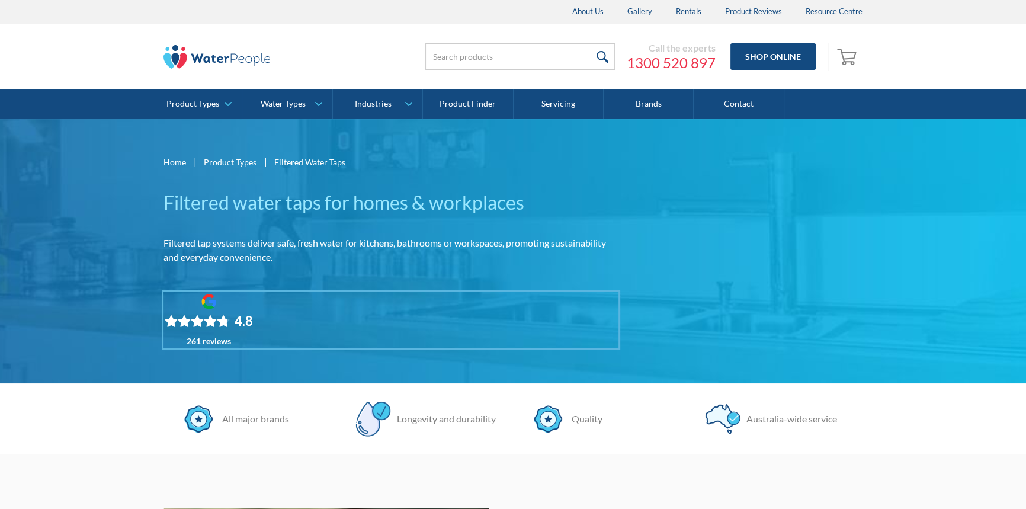
click at [360, 329] on div at bounding box center [513, 254] width 1026 height 509
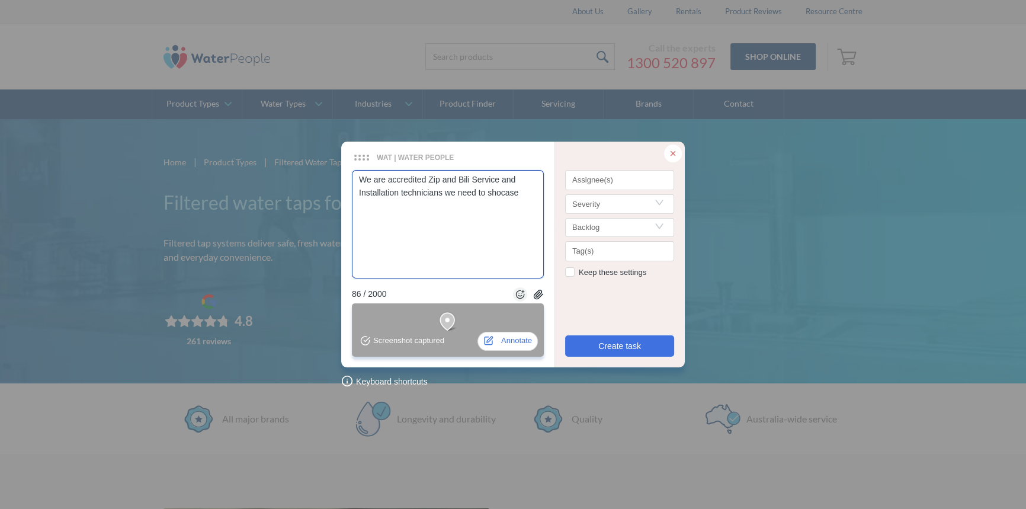
click at [502, 194] on textarea "We are accredited Zip and Bili Service and Installation technicians we need to …" at bounding box center [448, 224] width 192 height 108
click at [527, 191] on textarea "We are accredited Zip and Bili Service and Installation technicians we need to …" at bounding box center [448, 224] width 192 height 108
paste textarea "[URL][DOMAIN_NAME]"
click at [527, 232] on textarea "We are accredited Zip and Bili Service and Installation technicians we need to …" at bounding box center [448, 224] width 192 height 108
paste textarea "[URL][DOMAIN_NAME]"
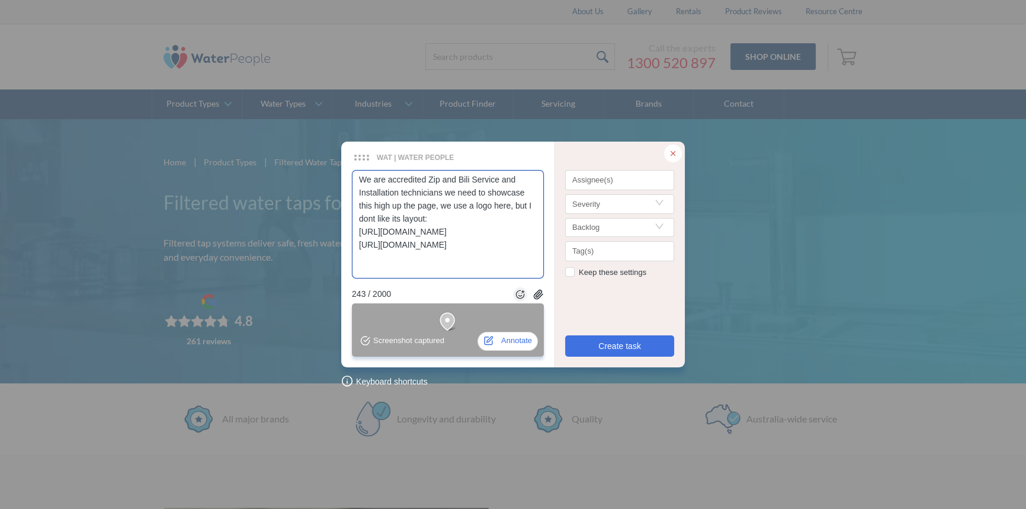
click at [473, 207] on textarea "We are accredited Zip and Bili Service and Installation technicians we need to …" at bounding box center [448, 224] width 192 height 108
click at [610, 187] on div "Assignee(s)" at bounding box center [619, 180] width 109 height 20
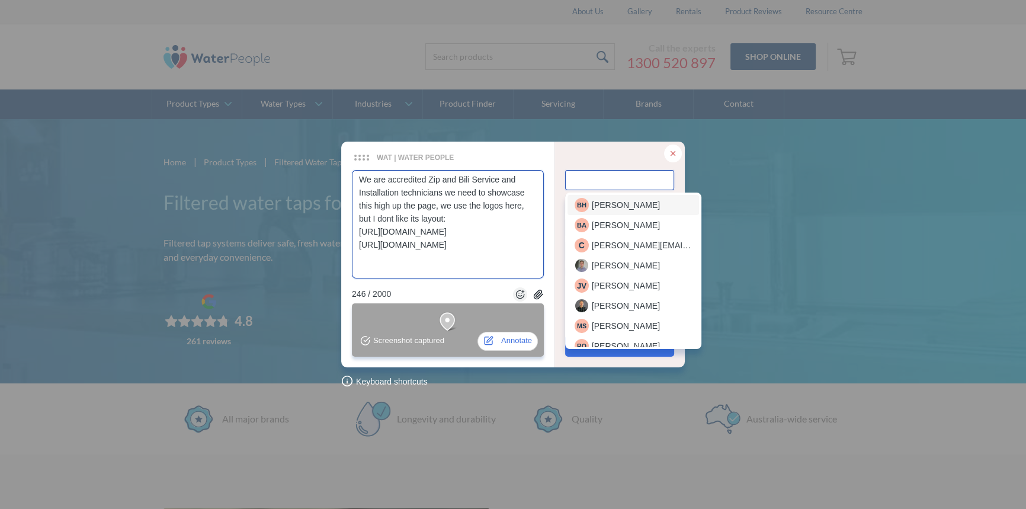
click at [608, 201] on span "[PERSON_NAME]" at bounding box center [626, 204] width 68 height 13
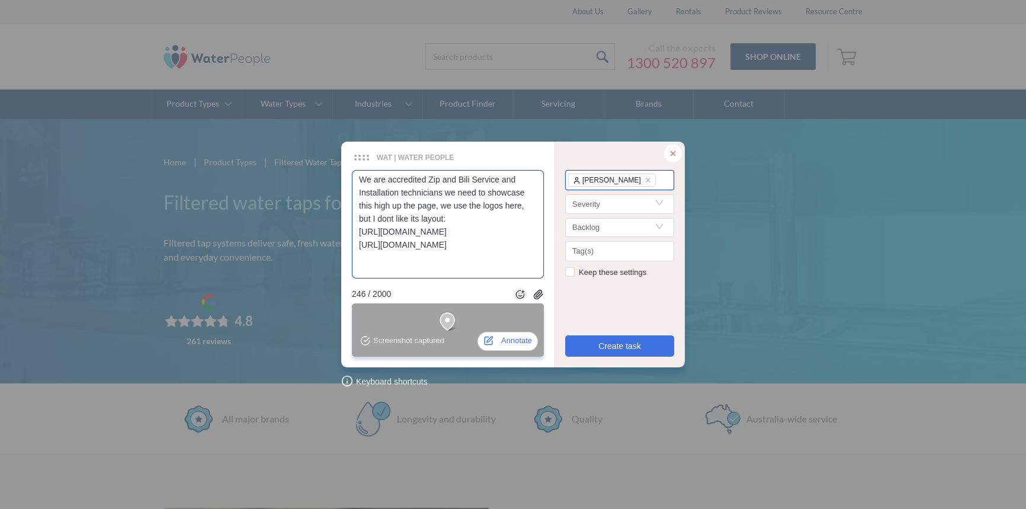
click at [608, 179] on span "[PERSON_NAME]" at bounding box center [611, 180] width 59 height 12
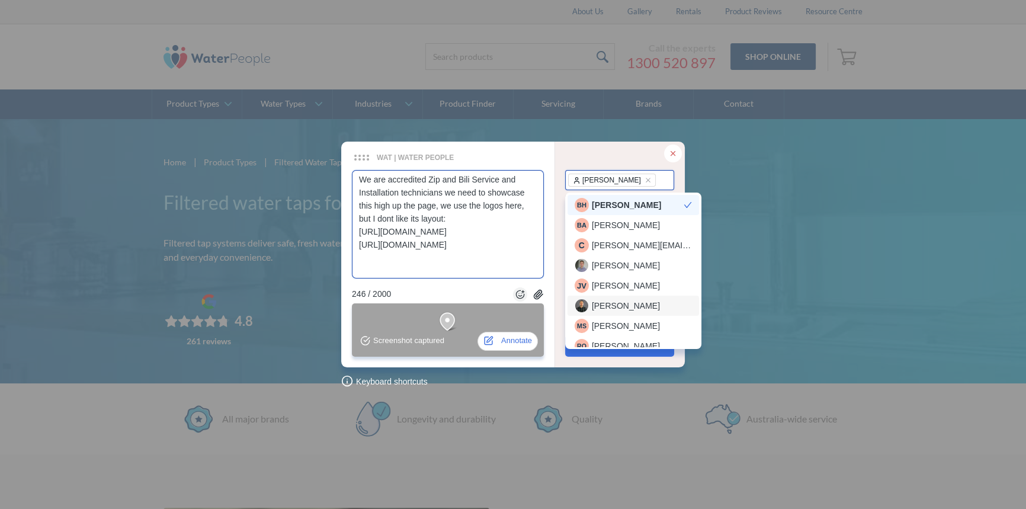
click at [624, 303] on span "[PERSON_NAME]" at bounding box center [626, 305] width 68 height 13
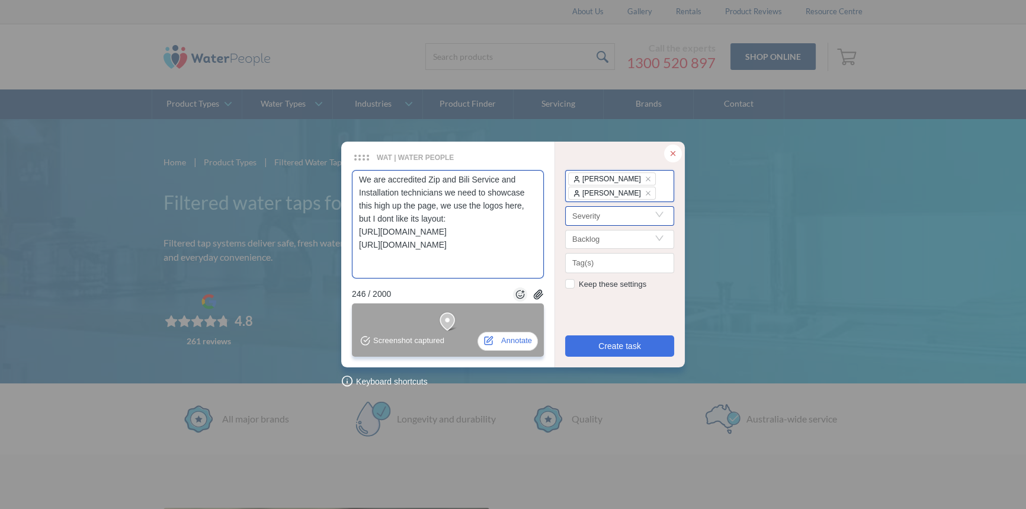
click at [628, 222] on input "Search" at bounding box center [619, 216] width 95 height 18
click at [607, 273] on div "important" at bounding box center [620, 277] width 90 height 13
click at [622, 344] on span "Create task" at bounding box center [619, 345] width 43 height 13
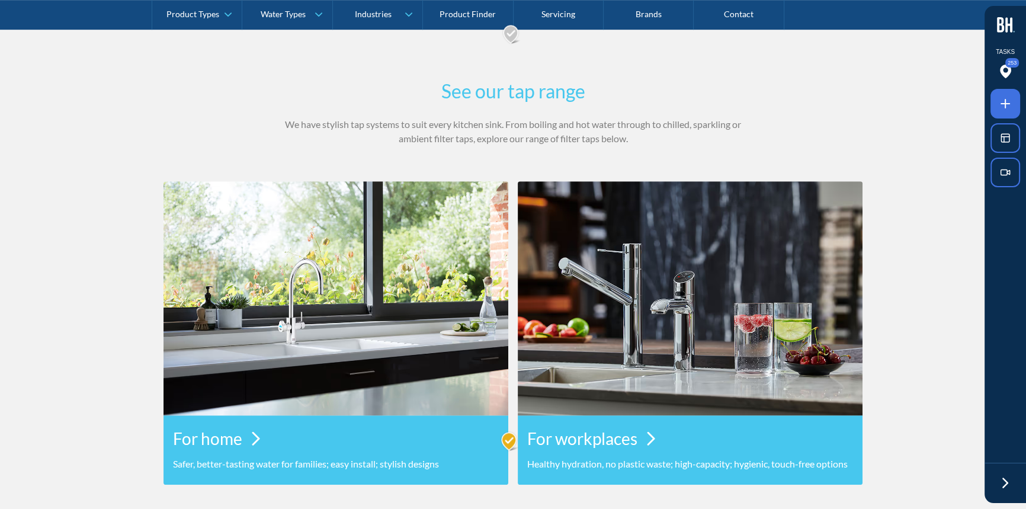
scroll to position [1077, 0]
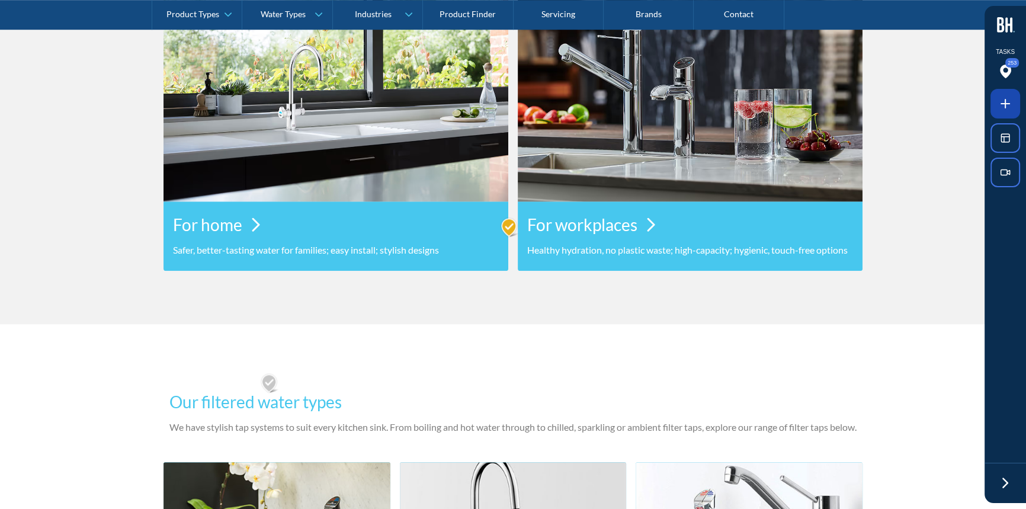
click at [998, 104] on icon at bounding box center [1005, 104] width 14 height 14
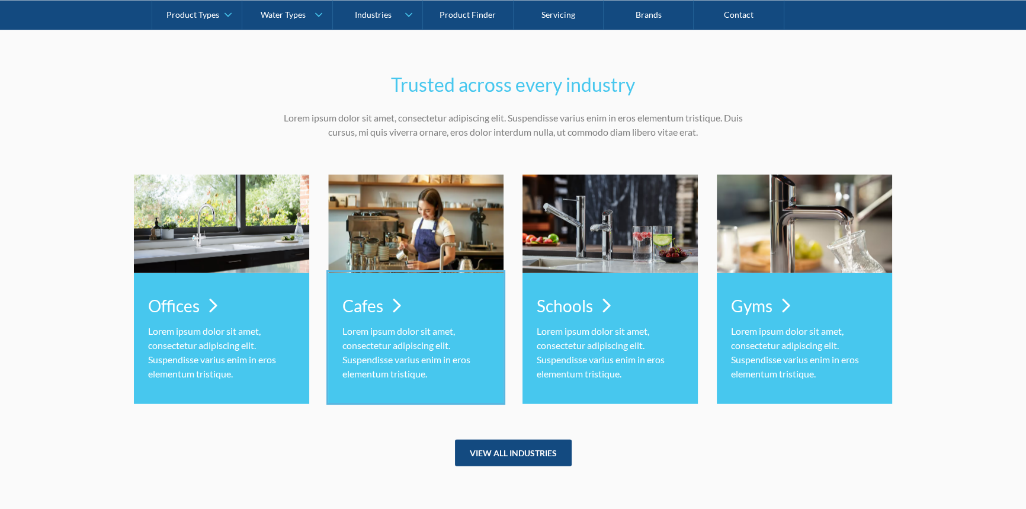
scroll to position [3284, 0]
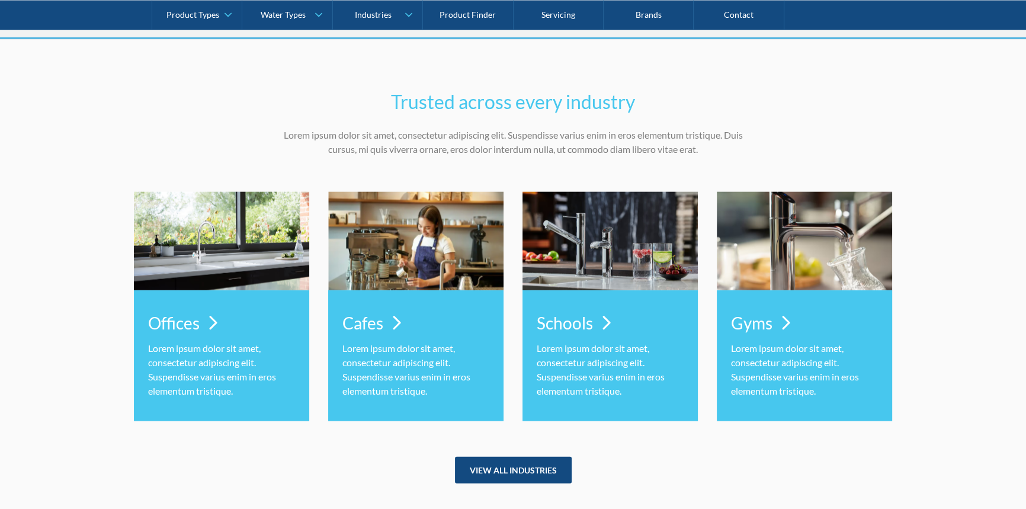
click at [928, 279] on div at bounding box center [513, 254] width 1026 height 509
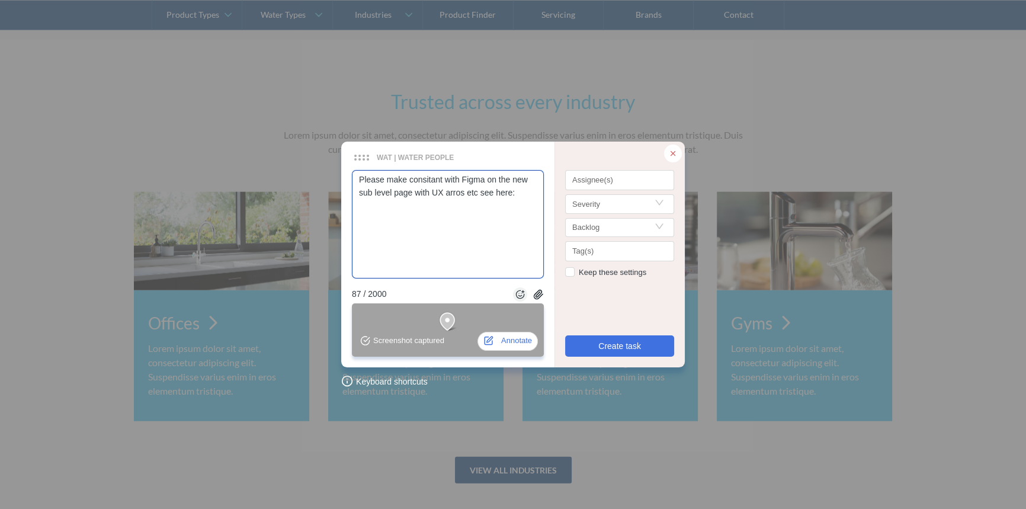
paste textarea "[URL][DOMAIN_NAME]"
click at [577, 183] on div at bounding box center [619, 181] width 103 height 9
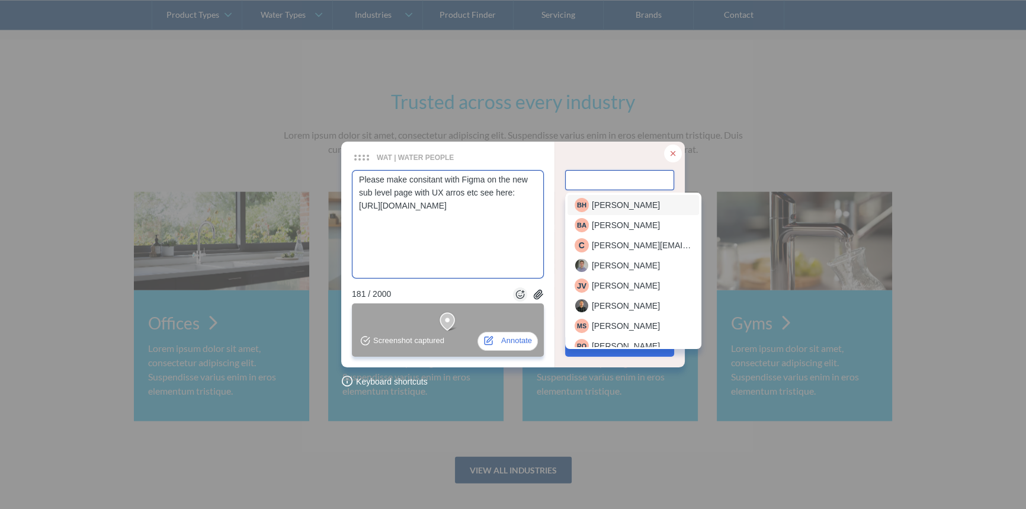
click at [604, 201] on span "[PERSON_NAME]" at bounding box center [626, 204] width 68 height 13
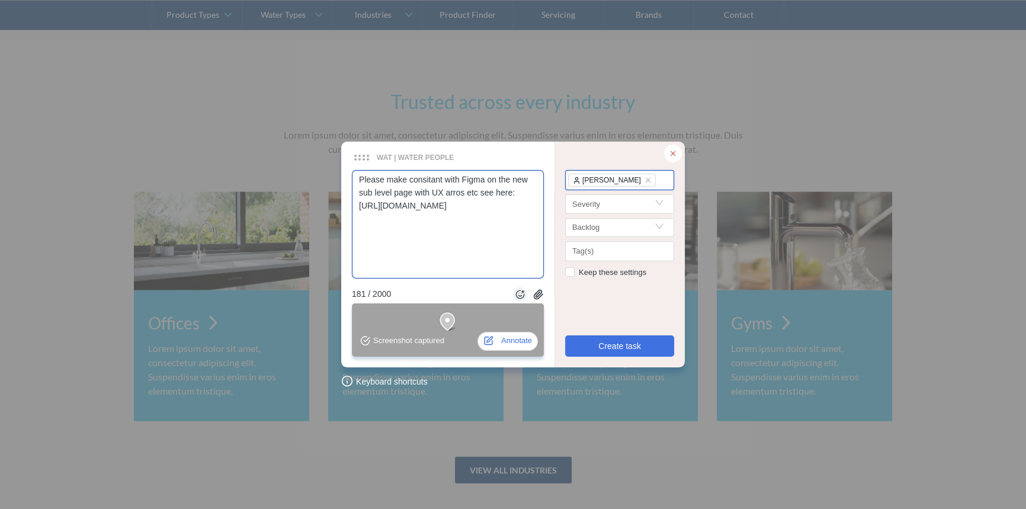
click at [660, 174] on div "[PERSON_NAME]" at bounding box center [619, 181] width 103 height 14
click at [608, 201] on span "[PERSON_NAME]" at bounding box center [626, 204] width 68 height 13
click at [606, 212] on input "Search" at bounding box center [619, 216] width 95 height 18
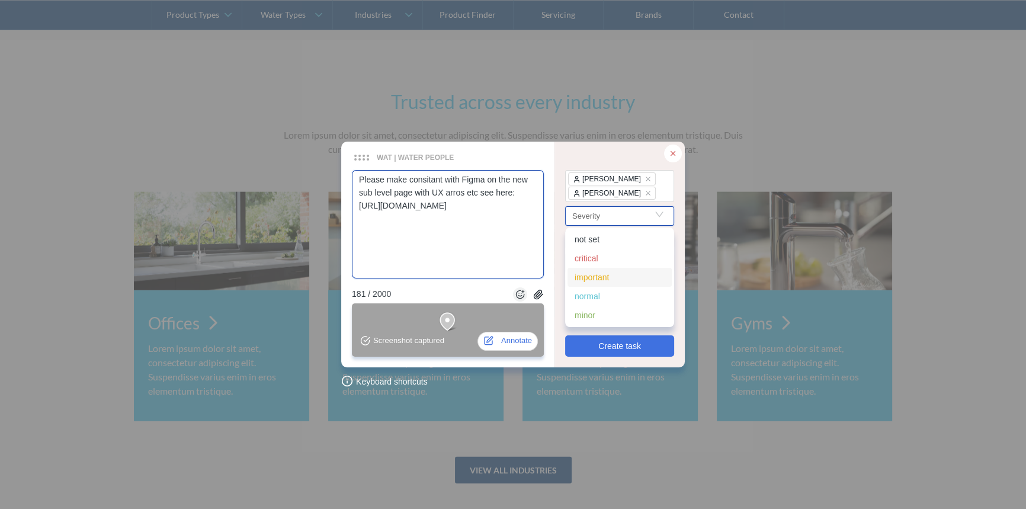
click at [598, 273] on div "important" at bounding box center [620, 277] width 90 height 13
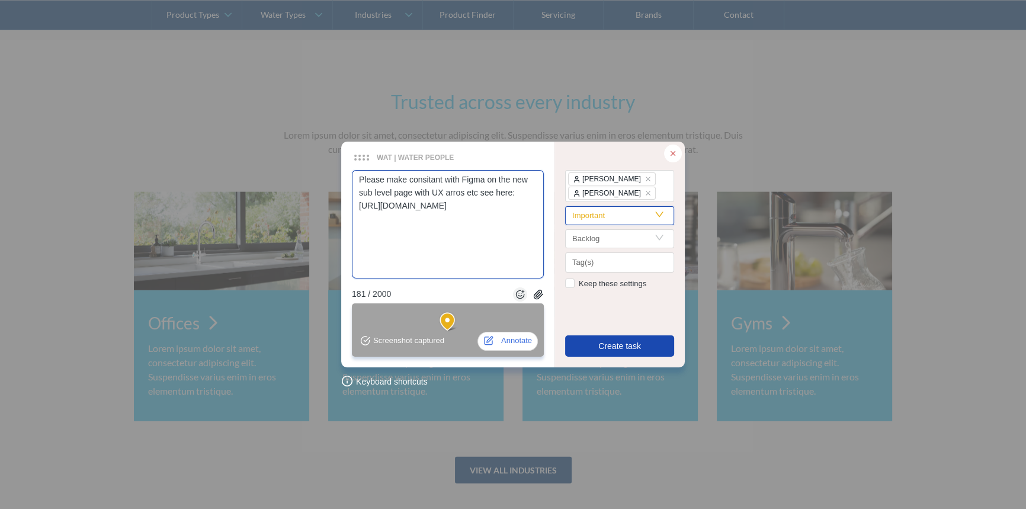
click at [605, 346] on span "Create task" at bounding box center [619, 345] width 43 height 13
